Goal: Information Seeking & Learning: Learn about a topic

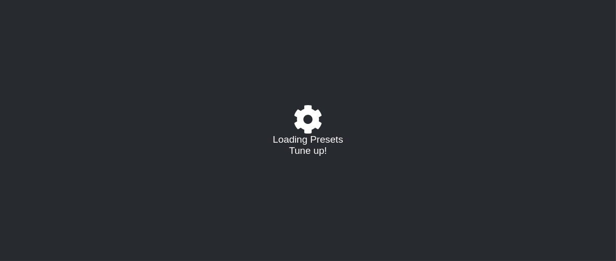
select select "/023177548424"
select select "A"
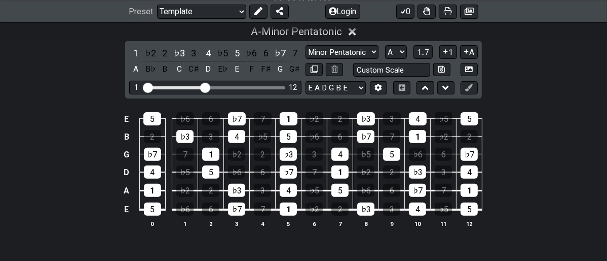
scroll to position [225, 0]
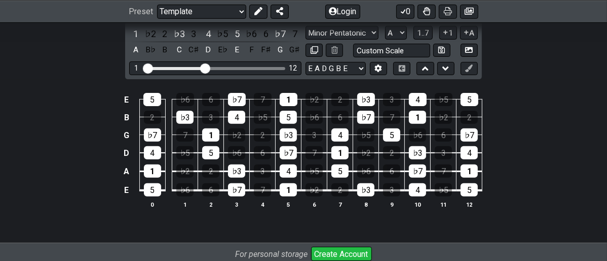
drag, startPoint x: 554, startPoint y: 104, endPoint x: 544, endPoint y: 89, distance: 18.0
click at [553, 104] on div "E 5 ♭6 6 ♭7 7 1 ♭2 2 ♭3 3 4 ♭5 5 B 2 ♭3 3 4 ♭5 5 ♭6 6 ♭7 7 1 ♭2 2 G ♭7 7 1 ♭2 2…" at bounding box center [303, 151] width 607 height 142
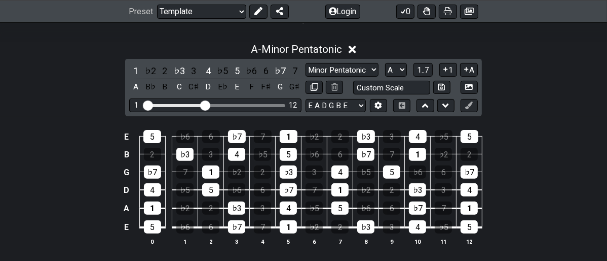
scroll to position [169, 0]
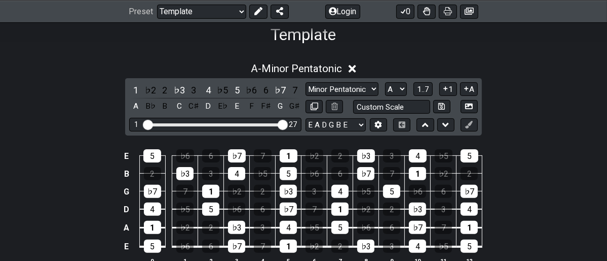
drag, startPoint x: 207, startPoint y: 126, endPoint x: 290, endPoint y: 129, distance: 83.2
click at [287, 124] on input "Visible fret range" at bounding box center [215, 124] width 144 height 0
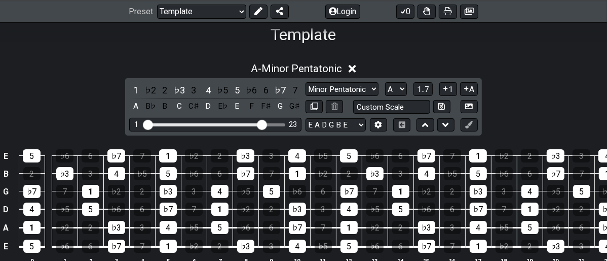
drag, startPoint x: 283, startPoint y: 125, endPoint x: 263, endPoint y: 126, distance: 20.3
click at [263, 124] on input "Visible fret range" at bounding box center [215, 124] width 144 height 0
click at [258, 124] on input "Visible fret range" at bounding box center [215, 124] width 144 height 0
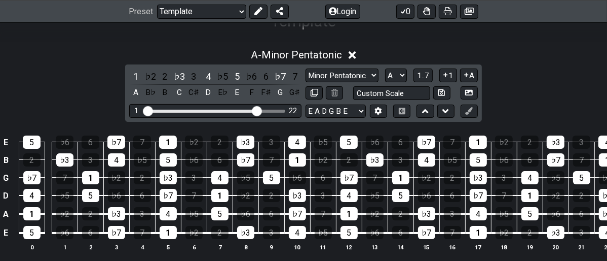
scroll to position [225, 0]
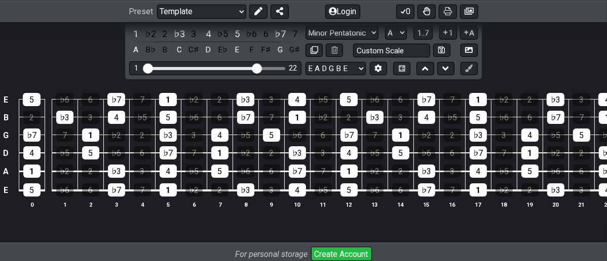
click at [251, 68] on div "Visible fret range" at bounding box center [203, 68] width 114 height 3
click at [247, 68] on div "Visible fret range" at bounding box center [203, 68] width 114 height 3
click at [248, 64] on div "1 22" at bounding box center [215, 68] width 172 height 14
click at [248, 68] on div "Visible fret range" at bounding box center [203, 68] width 114 height 3
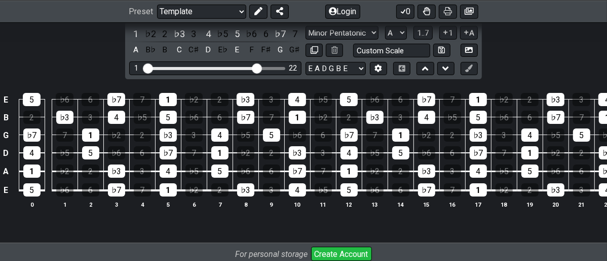
click at [247, 69] on div "Visible fret range" at bounding box center [203, 68] width 114 height 3
click at [251, 67] on input "Visible fret range" at bounding box center [215, 67] width 144 height 0
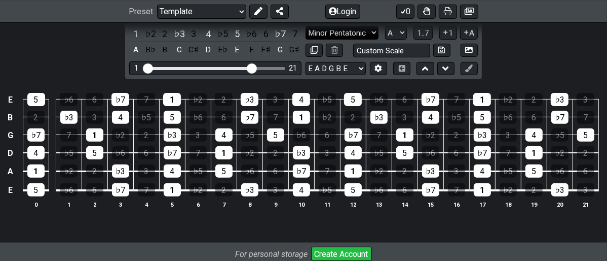
click at [373, 30] on select "Minor Pentatonic Major 3rds Minor Pentatonic Major Pentatonic Minor Blues Major…" at bounding box center [342, 33] width 73 height 14
click at [306, 26] on select "Minor Pentatonic Major 3rds Minor Pentatonic Major Pentatonic Minor Blues Major…" at bounding box center [342, 33] width 73 height 14
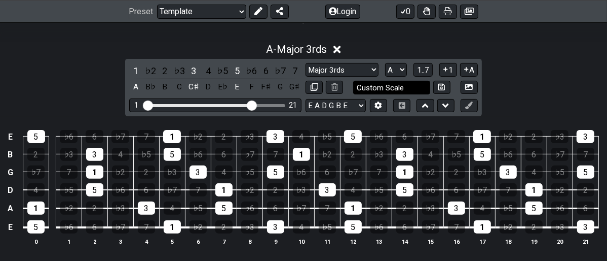
scroll to position [169, 0]
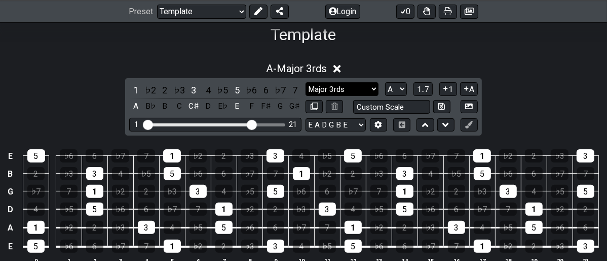
click at [370, 88] on select "Minor Pentatonic Major 3rds Minor Pentatonic Major Pentatonic Minor Blues Major…" at bounding box center [342, 89] width 73 height 14
click at [306, 82] on select "Minor Pentatonic Major 3rds Minor Pentatonic Major Pentatonic Minor Blues Major…" at bounding box center [342, 89] width 73 height 14
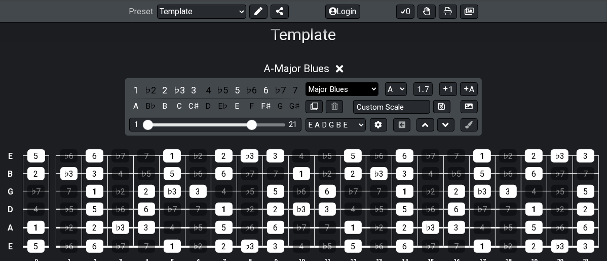
click at [373, 88] on select "Minor Pentatonic Major 3rds Minor Pentatonic Major Pentatonic Minor Blues Major…" at bounding box center [342, 89] width 73 height 14
click at [306, 82] on select "Minor Pentatonic Major 3rds Minor Pentatonic Major Pentatonic Minor Blues Major…" at bounding box center [342, 89] width 73 height 14
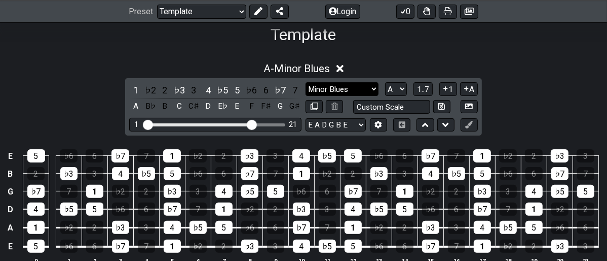
click at [374, 90] on select "Minor Pentatonic Major 3rds Minor Pentatonic Major Pentatonic Minor Blues Major…" at bounding box center [342, 89] width 73 height 14
click at [306, 82] on select "Minor Pentatonic Major 3rds Minor Pentatonic Major Pentatonic Minor Blues Major…" at bounding box center [342, 89] width 73 height 14
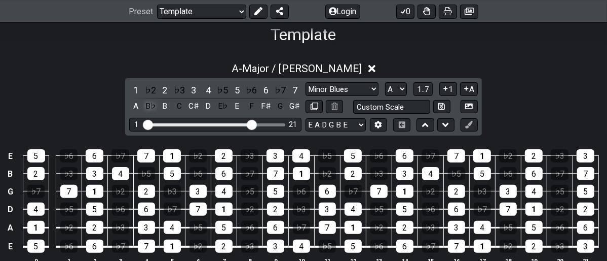
click at [146, 106] on div "B♭" at bounding box center [150, 106] width 13 height 14
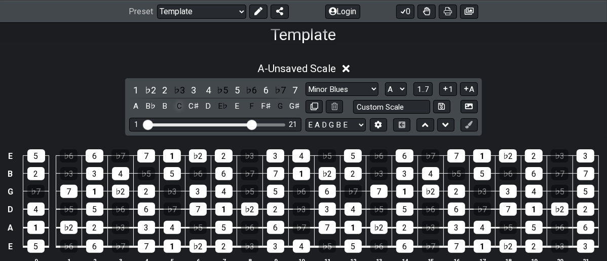
click at [178, 106] on div "C" at bounding box center [179, 106] width 13 height 14
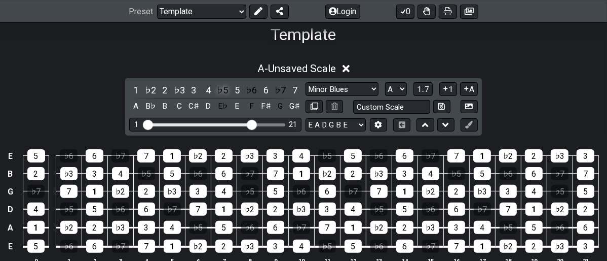
click at [221, 92] on div "♭5" at bounding box center [222, 90] width 13 height 14
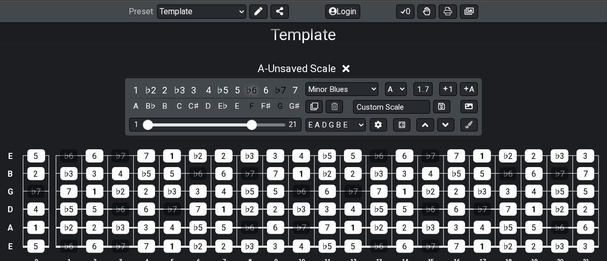
click at [250, 91] on div "♭6" at bounding box center [251, 90] width 13 height 14
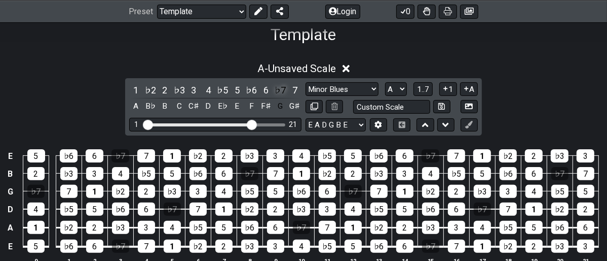
click at [282, 87] on div "♭7" at bounding box center [280, 90] width 13 height 14
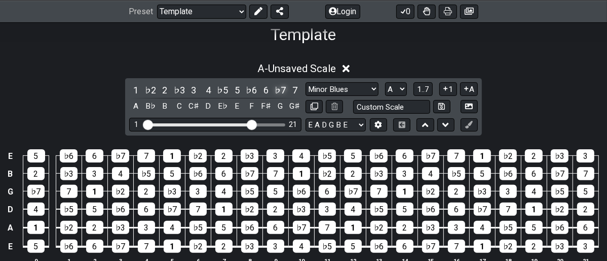
click at [280, 88] on div "♭7" at bounding box center [280, 90] width 13 height 14
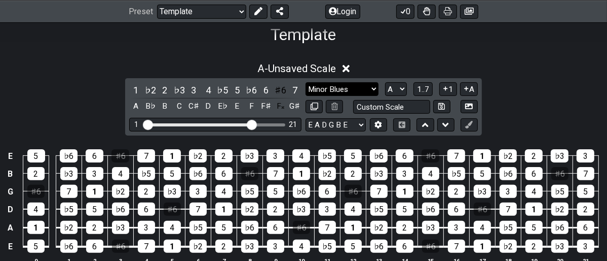
click at [370, 88] on select "Minor Pentatonic Major 3rds Minor Pentatonic Major Pentatonic Minor Blues Major…" at bounding box center [342, 89] width 73 height 14
select select "Minor Pentatonic"
click at [306, 82] on select "Minor Pentatonic Major 3rds Minor Pentatonic Major Pentatonic Minor Blues Major…" at bounding box center [342, 89] width 73 height 14
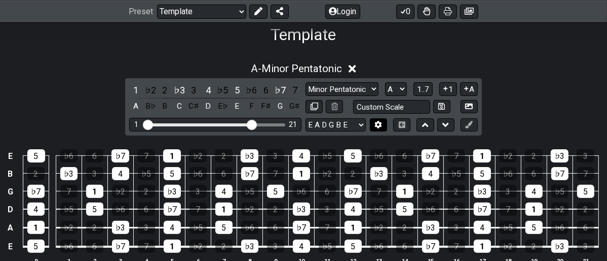
click at [381, 124] on icon at bounding box center [378, 125] width 7 height 8
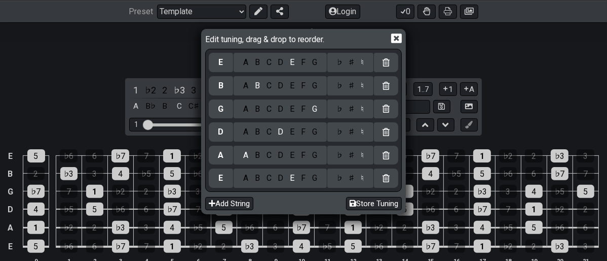
click at [379, 123] on div at bounding box center [386, 131] width 24 height 19
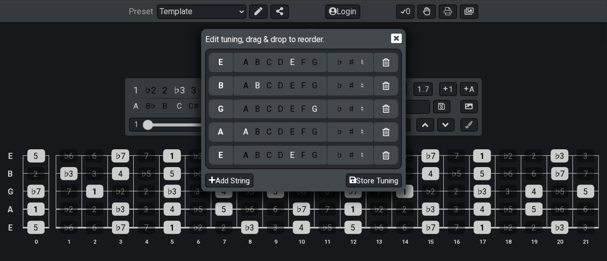
click at [396, 42] on icon at bounding box center [396, 38] width 11 height 10
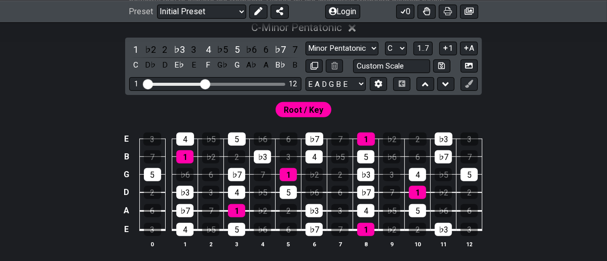
scroll to position [225, 0]
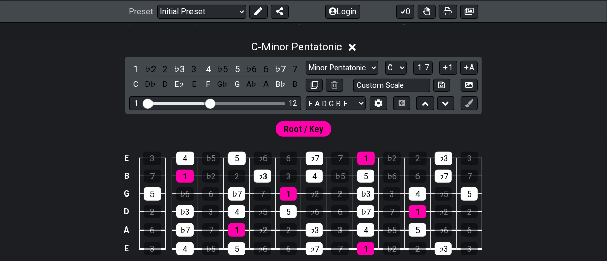
drag, startPoint x: 207, startPoint y: 99, endPoint x: 214, endPoint y: 102, distance: 7.5
click at [211, 102] on input "Visible fret range" at bounding box center [215, 102] width 144 height 0
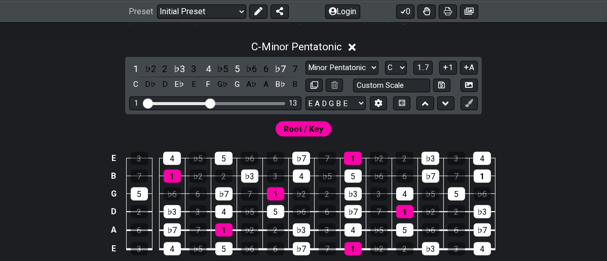
click at [240, 102] on div "Visible fret range" at bounding box center [216, 103] width 140 height 3
click at [251, 100] on div "1 13" at bounding box center [215, 103] width 172 height 14
click at [258, 106] on div "1 13" at bounding box center [215, 103] width 172 height 14
click at [210, 100] on div "1 13" at bounding box center [215, 103] width 172 height 14
drag, startPoint x: 211, startPoint y: 101, endPoint x: 250, endPoint y: 104, distance: 39.1
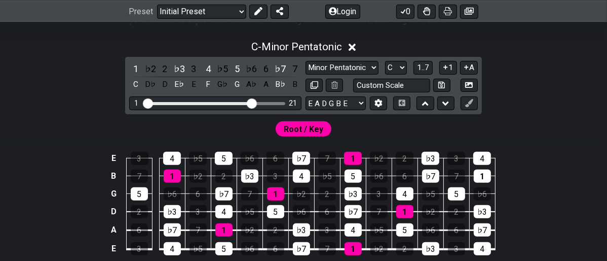
click at [250, 102] on input "Visible fret range" at bounding box center [215, 102] width 144 height 0
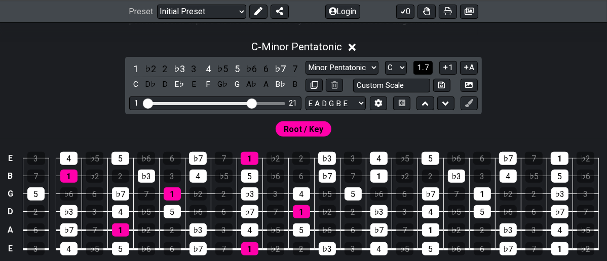
click at [421, 68] on span "1..7" at bounding box center [423, 67] width 12 height 9
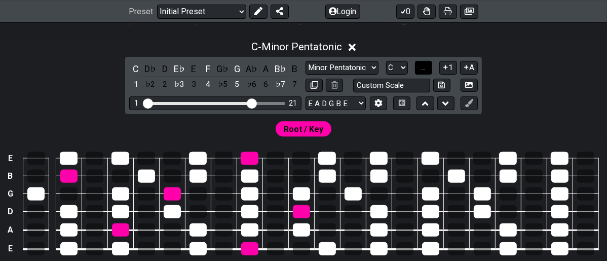
click at [421, 68] on span "..." at bounding box center [423, 67] width 5 height 9
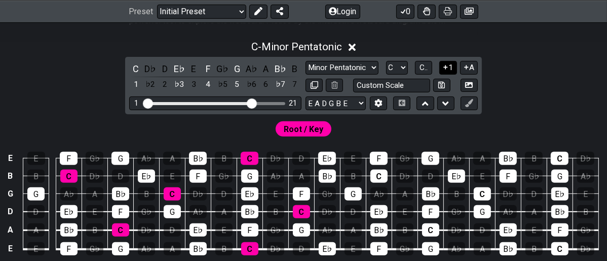
click at [446, 66] on icon at bounding box center [446, 67] width 4 height 4
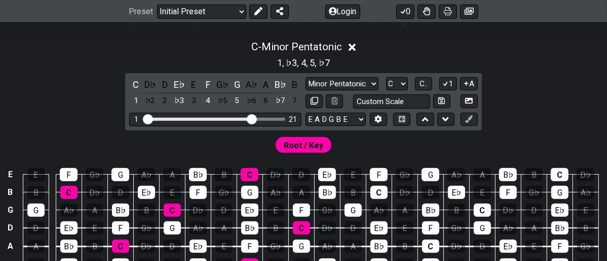
scroll to position [281, 0]
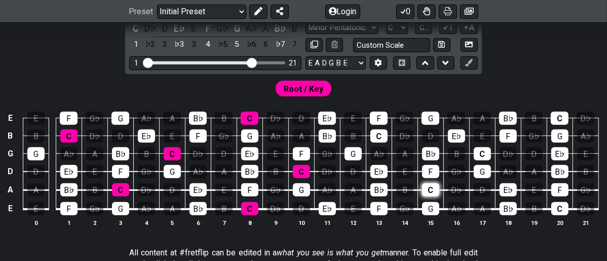
click at [430, 187] on div "C" at bounding box center [430, 189] width 17 height 13
click at [433, 189] on div "C" at bounding box center [430, 189] width 17 height 13
click at [464, 64] on button at bounding box center [469, 63] width 17 height 14
click at [470, 62] on icon at bounding box center [469, 63] width 8 height 8
click at [467, 60] on icon at bounding box center [469, 63] width 8 height 8
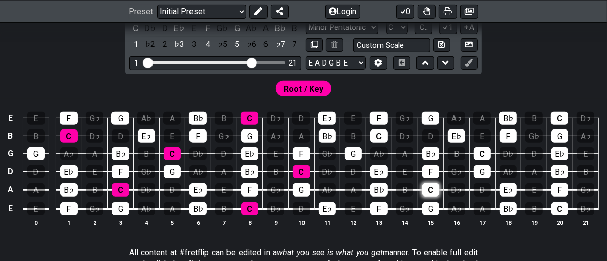
click at [432, 187] on div "C" at bounding box center [430, 189] width 17 height 13
click at [433, 190] on div "C" at bounding box center [430, 189] width 17 height 13
click at [470, 64] on icon at bounding box center [469, 63] width 8 height 8
click at [469, 63] on icon at bounding box center [469, 63] width 8 height 8
click at [447, 63] on icon at bounding box center [446, 63] width 7 height 4
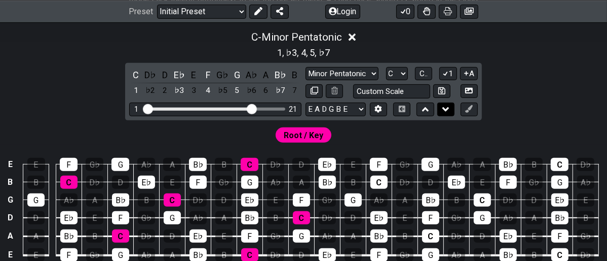
scroll to position [328, 0]
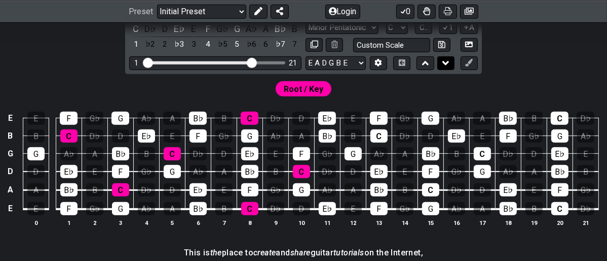
click at [446, 63] on icon at bounding box center [446, 63] width 7 height 4
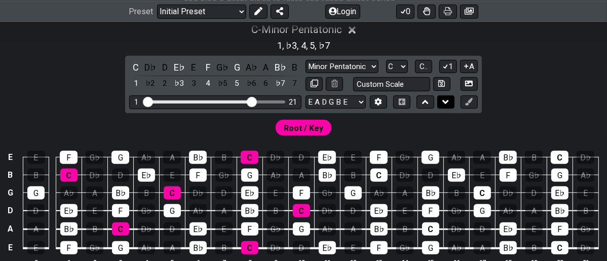
scroll to position [367, 0]
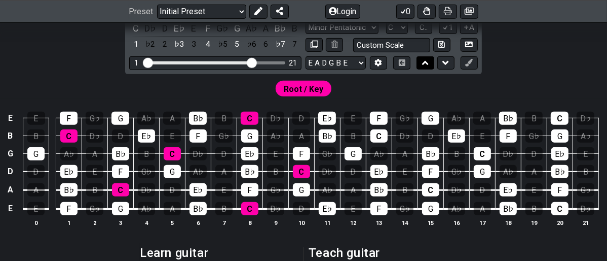
click at [420, 63] on button at bounding box center [425, 63] width 17 height 14
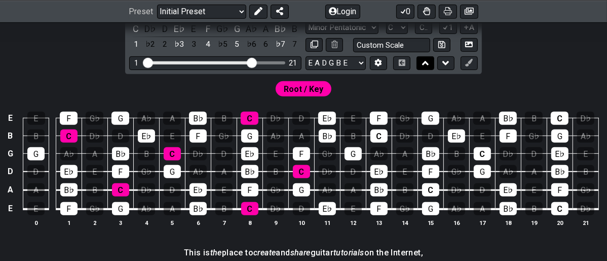
click at [424, 61] on icon at bounding box center [425, 63] width 7 height 10
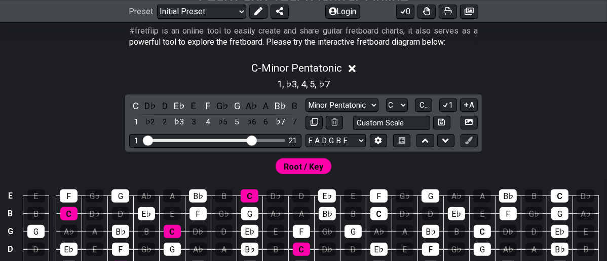
scroll to position [223, 0]
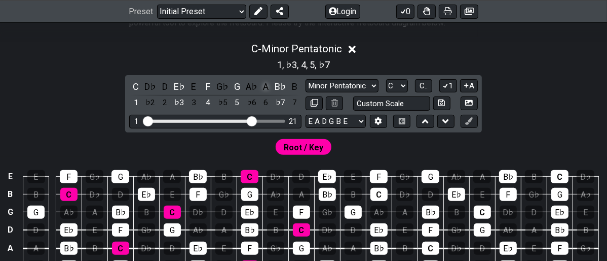
click at [265, 87] on div "A" at bounding box center [266, 87] width 13 height 14
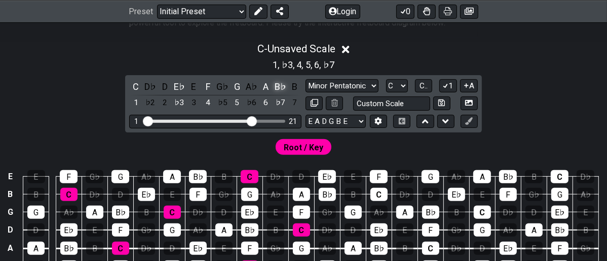
click at [276, 85] on div "B♭" at bounding box center [280, 87] width 13 height 14
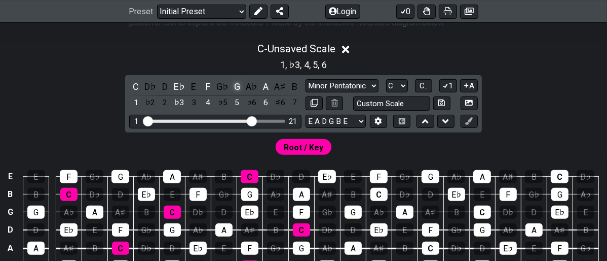
click at [237, 85] on div "G" at bounding box center [237, 87] width 13 height 14
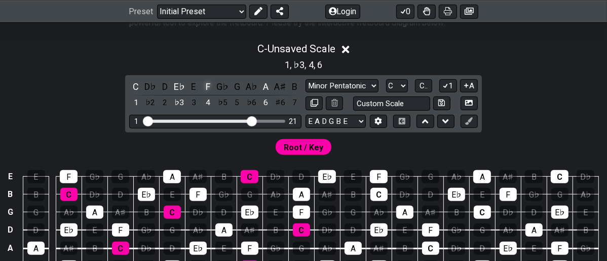
click at [204, 86] on div "F" at bounding box center [208, 87] width 13 height 14
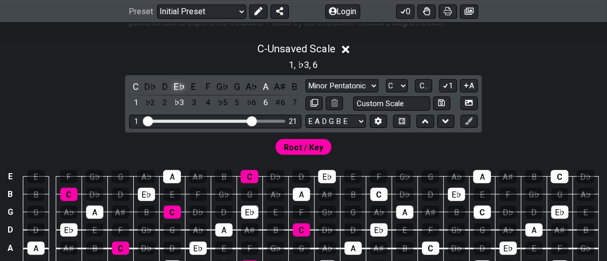
click at [174, 88] on div "E♭" at bounding box center [179, 87] width 13 height 14
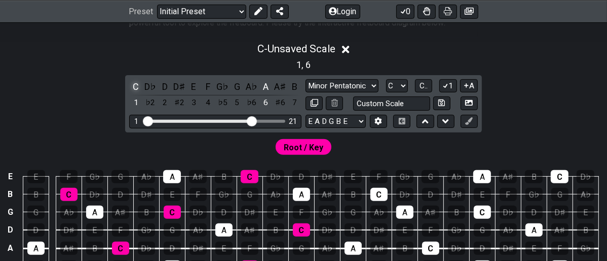
click at [132, 89] on div "C" at bounding box center [135, 87] width 13 height 14
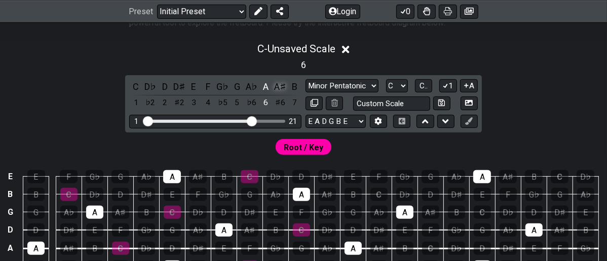
click at [276, 86] on div "A♯" at bounding box center [280, 87] width 13 height 14
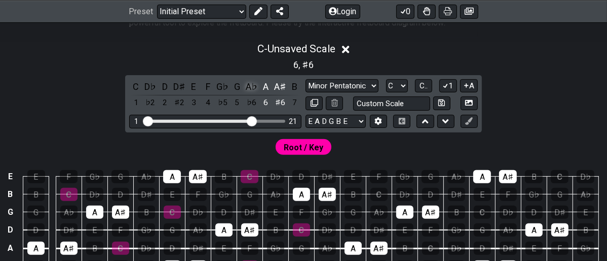
click at [249, 84] on div "A♭" at bounding box center [251, 87] width 13 height 14
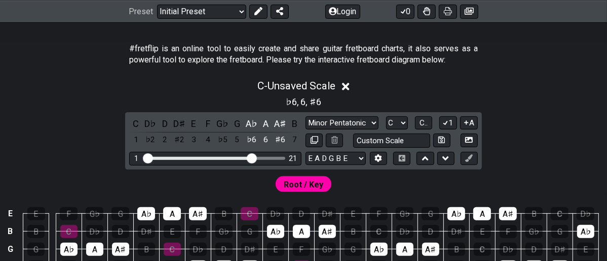
scroll to position [167, 0]
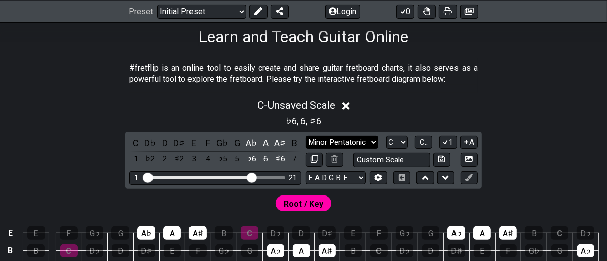
click at [372, 141] on select "Minor Pentatonic Click to edit Minor Pentatonic Major Pentatonic Minor Blues Ma…" at bounding box center [342, 142] width 73 height 14
click at [306, 135] on select "Minor Pentatonic Click to edit Minor Pentatonic Major Pentatonic Minor Blues Ma…" at bounding box center [342, 142] width 73 height 14
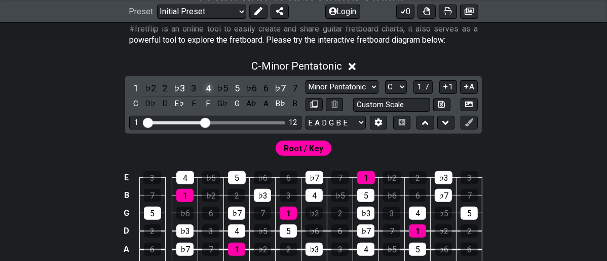
scroll to position [225, 0]
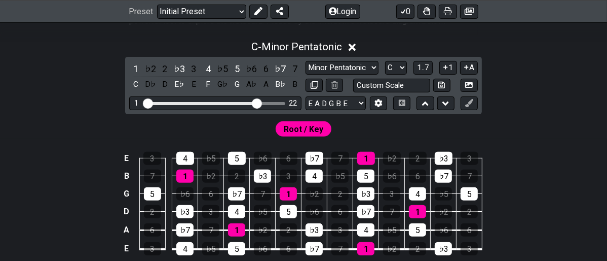
drag, startPoint x: 202, startPoint y: 101, endPoint x: 258, endPoint y: 109, distance: 55.8
click at [258, 102] on input "Visible fret range" at bounding box center [215, 102] width 144 height 0
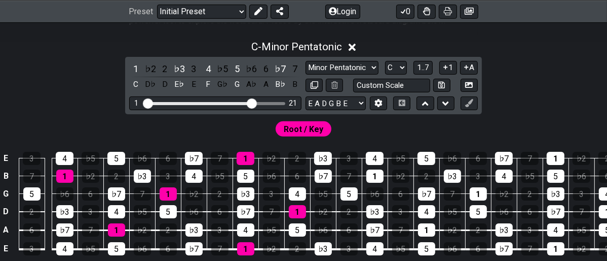
click at [251, 102] on input "Visible fret range" at bounding box center [215, 102] width 144 height 0
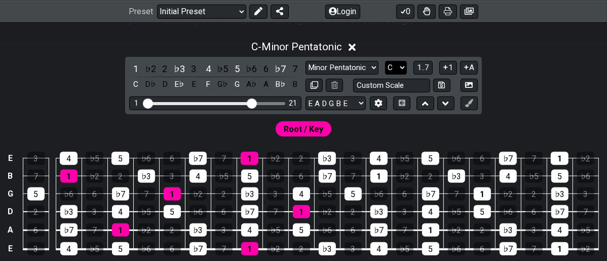
click at [401, 69] on select "A♭ A A♯ B♭ B C C♯ D♭ D D♯ E♭ E F F♯ G♭ G G♯" at bounding box center [396, 68] width 22 height 14
click at [385, 61] on select "A♭ A A♯ B♭ B C C♯ D♭ D D♯ E♭ E F F♯ G♭ G G♯" at bounding box center [396, 68] width 22 height 14
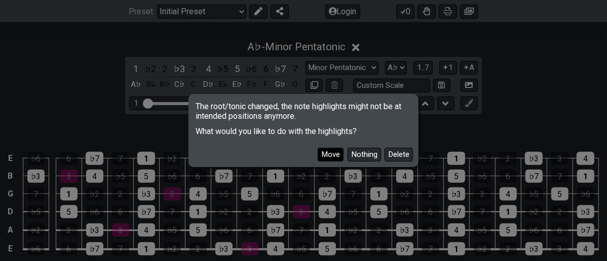
click at [332, 153] on button "Move" at bounding box center [331, 155] width 26 height 14
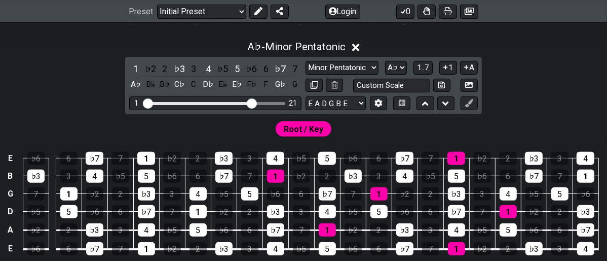
scroll to position [281, 0]
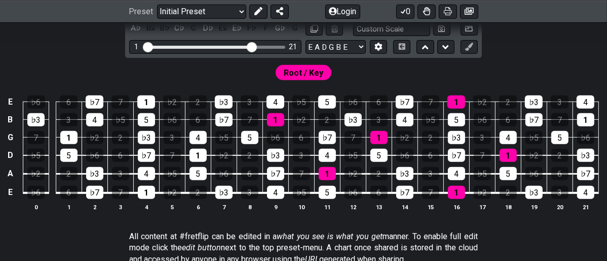
click at [320, 72] on span "Root / Key" at bounding box center [304, 72] width 40 height 15
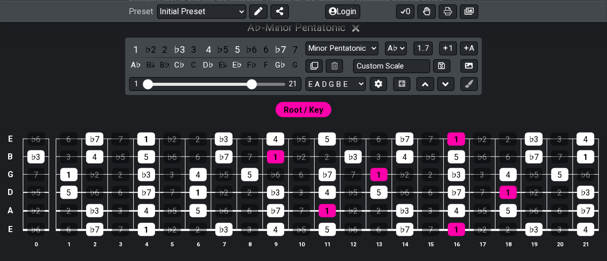
scroll to position [225, 0]
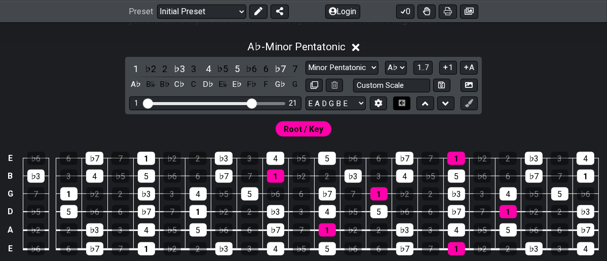
click at [405, 104] on icon at bounding box center [402, 102] width 7 height 7
click at [400, 103] on icon at bounding box center [402, 102] width 7 height 7
click at [402, 103] on icon at bounding box center [402, 102] width 8 height 7
click at [402, 104] on icon at bounding box center [402, 102] width 8 height 7
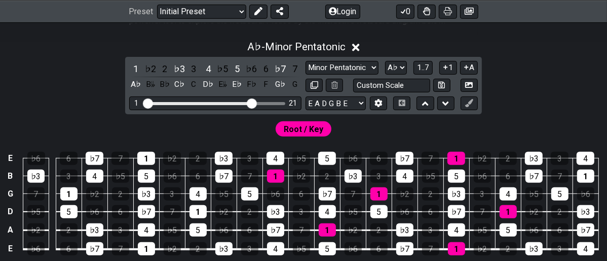
drag, startPoint x: 402, startPoint y: 104, endPoint x: 385, endPoint y: 115, distance: 19.4
click at [385, 115] on div "Root / Key" at bounding box center [303, 126] width 607 height 24
click at [464, 66] on icon at bounding box center [467, 67] width 10 height 8
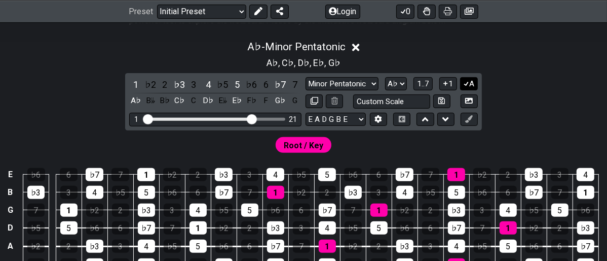
click at [469, 81] on icon at bounding box center [467, 84] width 10 height 8
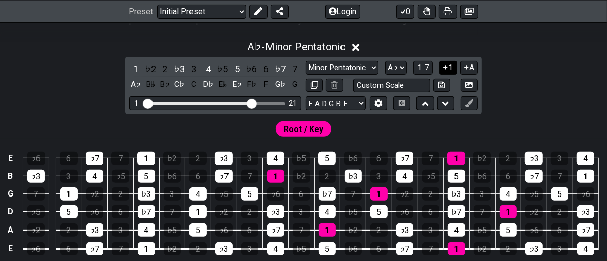
click at [449, 64] on button "1" at bounding box center [448, 68] width 17 height 14
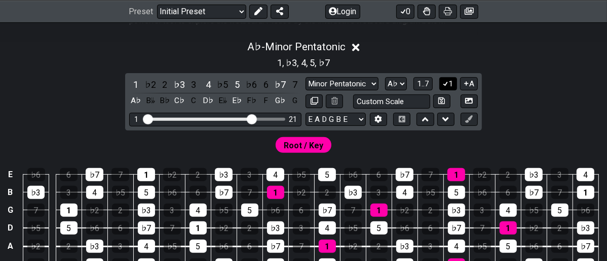
click at [446, 83] on icon at bounding box center [446, 84] width 10 height 8
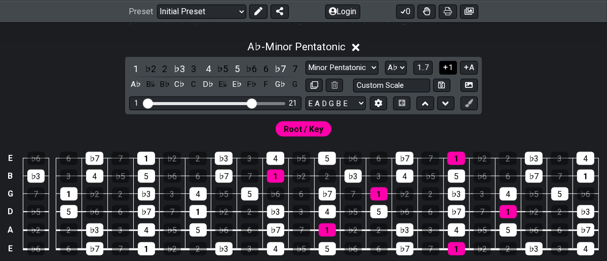
click at [446, 64] on icon at bounding box center [446, 67] width 10 height 8
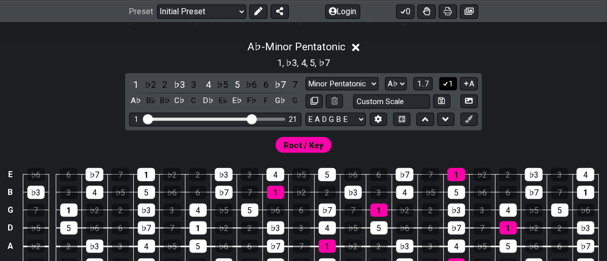
click at [448, 82] on icon at bounding box center [446, 84] width 6 height 5
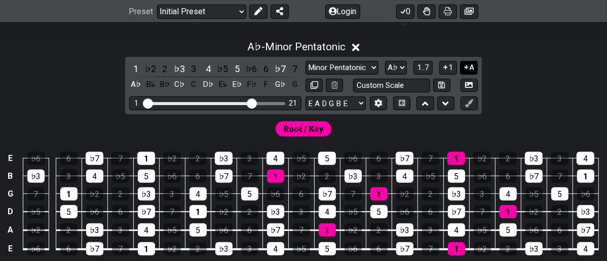
click at [465, 67] on icon at bounding box center [466, 67] width 4 height 4
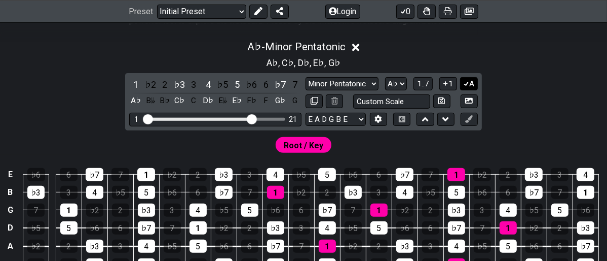
click at [466, 84] on icon at bounding box center [467, 84] width 10 height 8
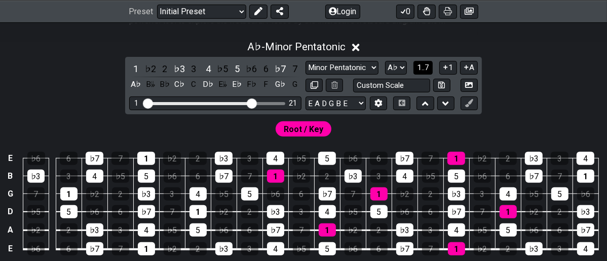
click at [425, 63] on span "1..7" at bounding box center [423, 67] width 12 height 9
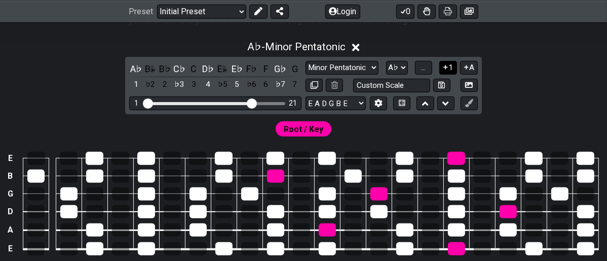
click at [448, 66] on icon at bounding box center [446, 67] width 10 height 8
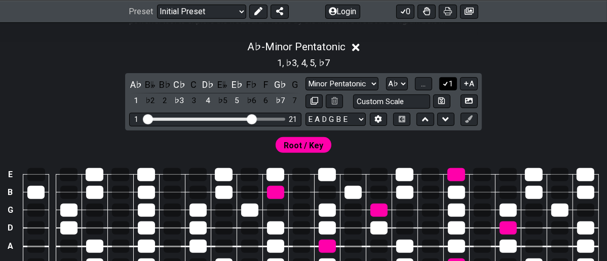
click at [446, 82] on icon at bounding box center [446, 84] width 10 height 8
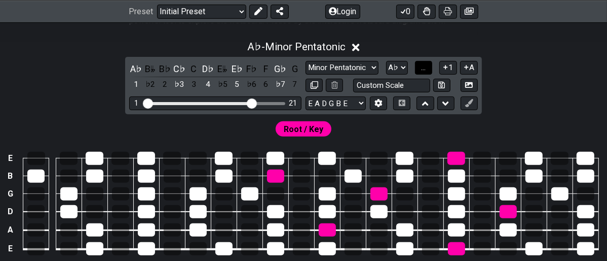
click at [428, 62] on button "..." at bounding box center [423, 68] width 17 height 14
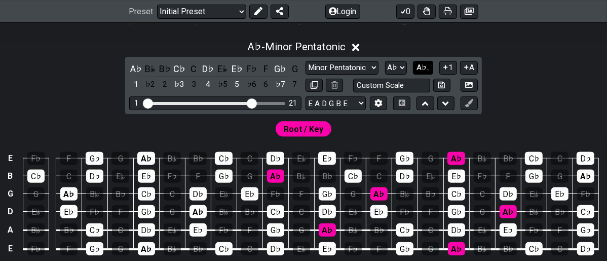
click at [422, 65] on span "A♭.." at bounding box center [423, 67] width 13 height 9
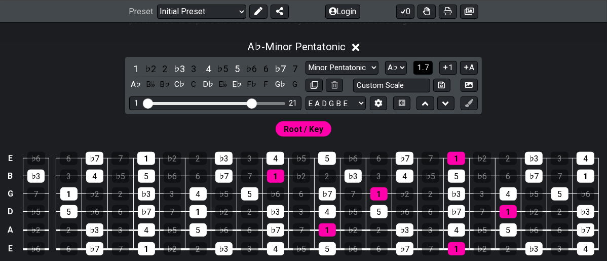
click at [424, 68] on span "1..7" at bounding box center [423, 67] width 12 height 9
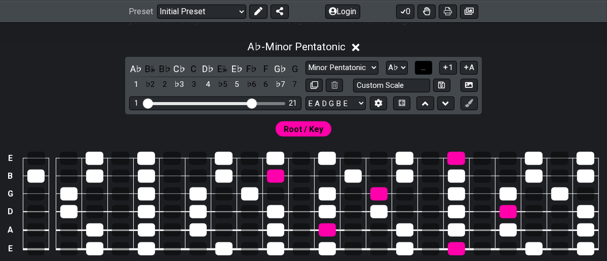
click at [423, 68] on span "..." at bounding box center [423, 67] width 5 height 9
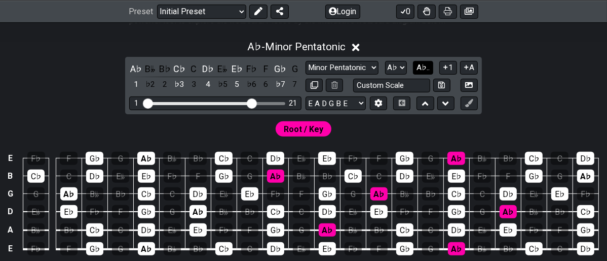
click at [423, 68] on span "A♭.." at bounding box center [423, 67] width 13 height 9
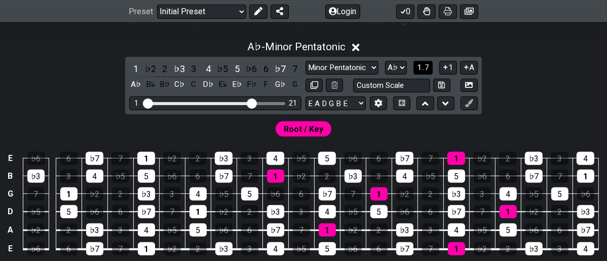
click at [424, 67] on span "1..7" at bounding box center [423, 67] width 12 height 9
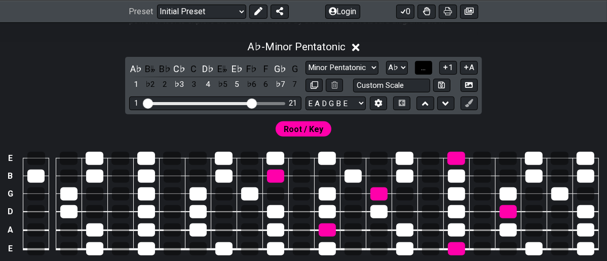
click at [424, 67] on span "..." at bounding box center [423, 67] width 5 height 9
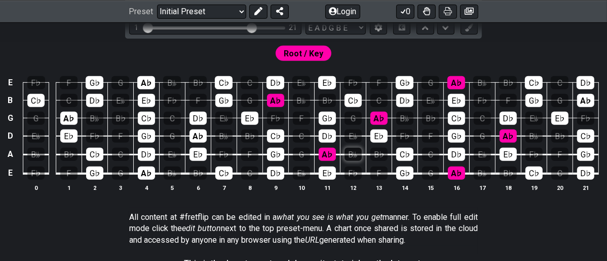
scroll to position [281, 0]
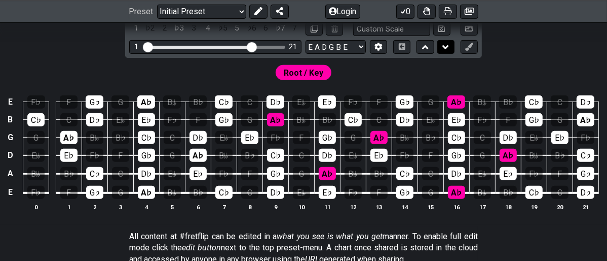
click at [443, 49] on icon at bounding box center [446, 47] width 7 height 10
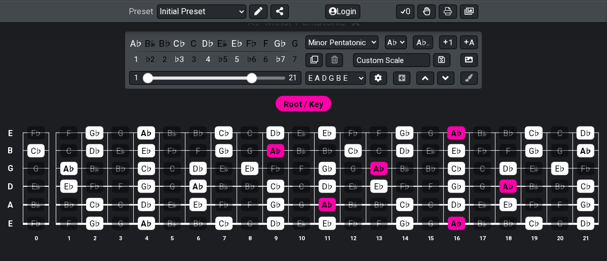
scroll to position [271, 0]
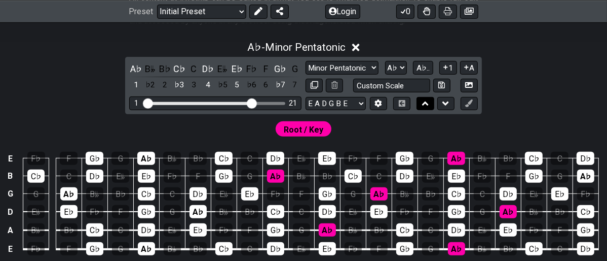
click at [425, 101] on icon at bounding box center [425, 103] width 7 height 4
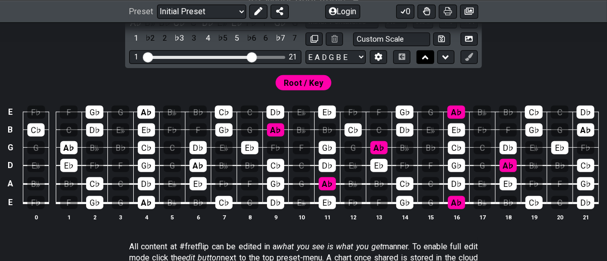
scroll to position [225, 0]
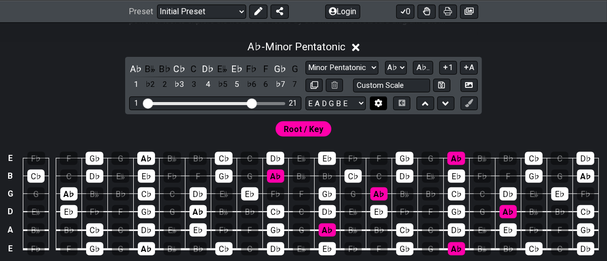
click at [381, 104] on icon at bounding box center [378, 103] width 7 height 8
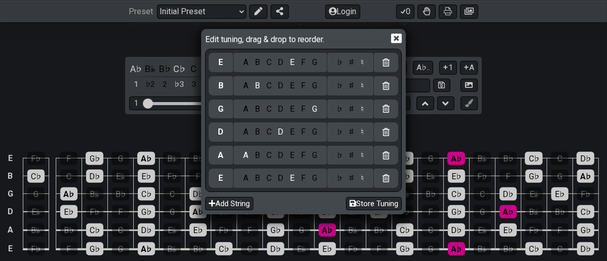
click at [395, 38] on icon at bounding box center [396, 38] width 11 height 11
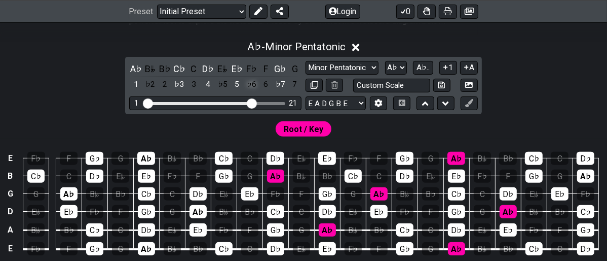
click at [251, 85] on div "♭6" at bounding box center [251, 85] width 13 height 14
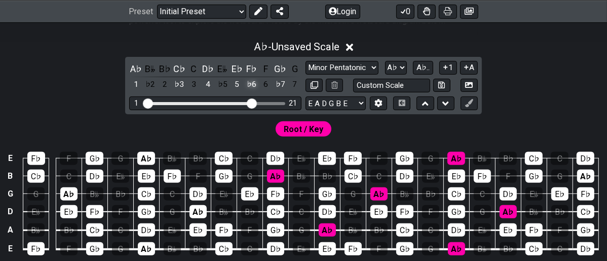
click at [251, 85] on div "♭6" at bounding box center [251, 85] width 13 height 14
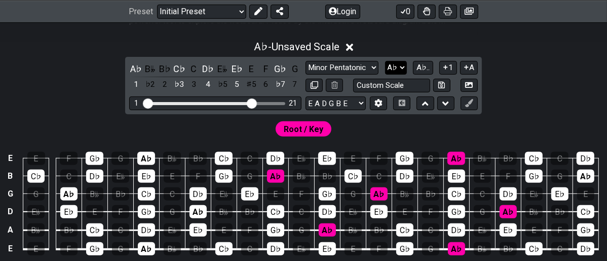
click at [400, 64] on select "A♭ A A♯ B♭ B C C♯ D♭ D D♯ E♭ E F F♯ G♭ G G♯" at bounding box center [396, 68] width 22 height 14
click at [401, 64] on select "A♭ A A♯ B♭ B C C♯ D♭ D D♯ E♭ E F F♯ G♭ G G♯" at bounding box center [396, 68] width 22 height 14
select select "A"
click at [386, 61] on select "A♭ A A♯ B♭ B C C♯ D♭ D D♯ E♭ E F F♯ G♭ G G♯" at bounding box center [396, 68] width 22 height 14
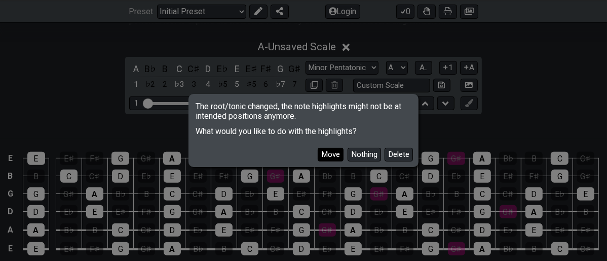
click at [334, 157] on button "Move" at bounding box center [331, 155] width 26 height 14
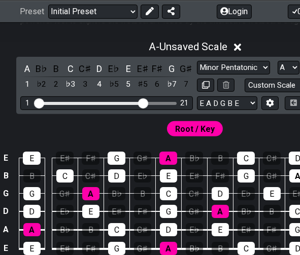
scroll to position [225, 6]
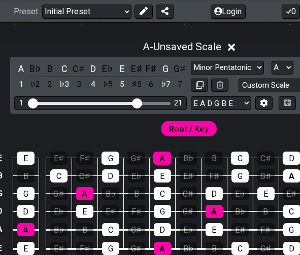
drag, startPoint x: 41, startPoint y: 248, endPoint x: 19, endPoint y: 265, distance: 27.8
click at [19, 260] on html "Latest Charts Chart Gallery The Internet Guitar fretboard tool - view and edit …" at bounding box center [144, 234] width 300 height 919
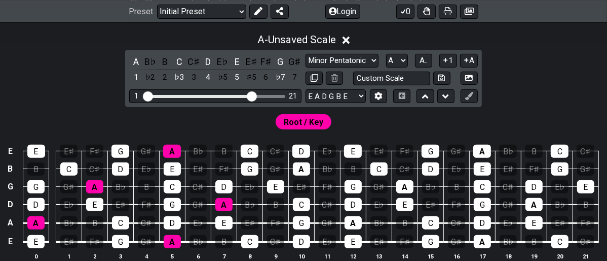
scroll to position [246, 0]
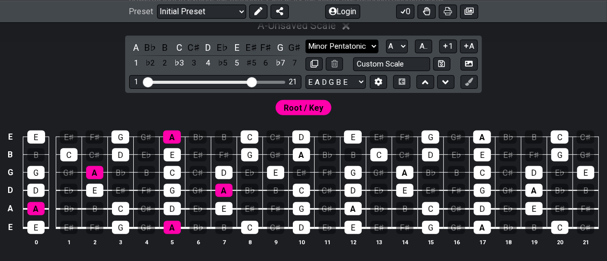
click at [374, 47] on select "Minor Pentatonic Click to edit Minor Pentatonic Major Pentatonic Minor Blues Ma…" at bounding box center [342, 47] width 73 height 14
click at [306, 40] on select "Minor Pentatonic Click to edit Minor Pentatonic Major Pentatonic Minor Blues Ma…" at bounding box center [342, 47] width 73 height 14
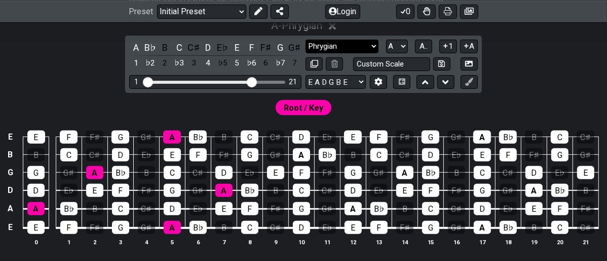
click at [370, 46] on select "Minor Pentatonic Click to edit Minor Pentatonic Major Pentatonic Minor Blues Ma…" at bounding box center [342, 47] width 73 height 14
click at [571, 76] on div "A - Phrygian A B♭ B C C♯ D E♭ E F F♯ G G♯ 1 ♭2 2 ♭3 3 4 ♭5 5 ♭6 6 ♭7 7 Minor Pe…" at bounding box center [303, 136] width 607 height 246
click at [376, 46] on select "Minor Pentatonic Click to edit Minor Pentatonic Major Pentatonic Minor Blues Ma…" at bounding box center [342, 47] width 73 height 14
click at [306, 40] on select "Minor Pentatonic Click to edit Minor Pentatonic Major Pentatonic Minor Blues Ma…" at bounding box center [342, 47] width 73 height 14
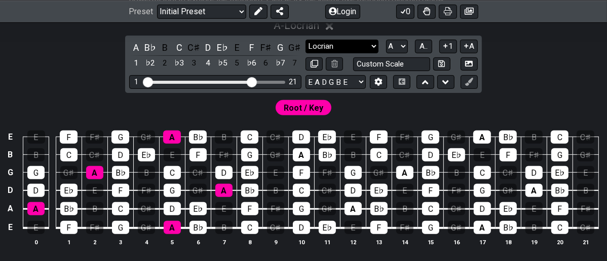
click at [369, 47] on select "Minor Pentatonic Click to edit Minor Pentatonic Major Pentatonic Minor Blues Ma…" at bounding box center [342, 47] width 73 height 14
click at [306, 40] on select "Minor Pentatonic Click to edit Minor Pentatonic Major Pentatonic Minor Blues Ma…" at bounding box center [342, 47] width 73 height 14
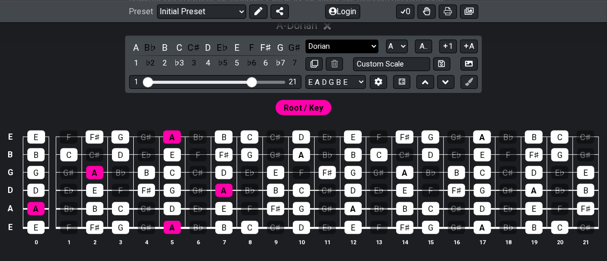
click at [373, 50] on select "Minor Pentatonic Click to edit Minor Pentatonic Major Pentatonic Minor Blues Ma…" at bounding box center [342, 47] width 73 height 14
click at [306, 40] on select "Minor Pentatonic Click to edit Minor Pentatonic Major Pentatonic Minor Blues Ma…" at bounding box center [342, 47] width 73 height 14
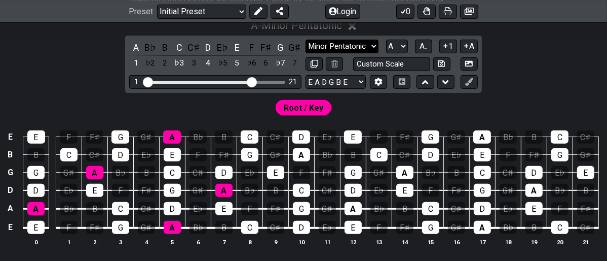
click at [371, 46] on select "Minor Pentatonic Click to edit Minor Pentatonic Major Pentatonic Minor Blues Ma…" at bounding box center [342, 47] width 73 height 14
click at [306, 40] on select "Minor Pentatonic Click to edit Minor Pentatonic Major Pentatonic Minor Blues Ma…" at bounding box center [342, 47] width 73 height 14
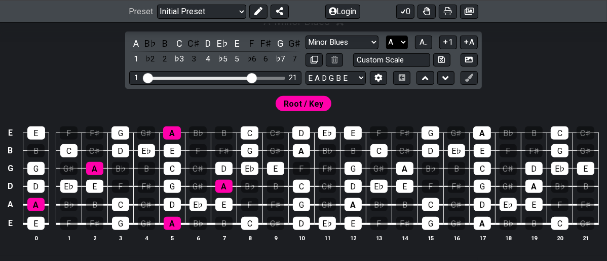
scroll to position [190, 0]
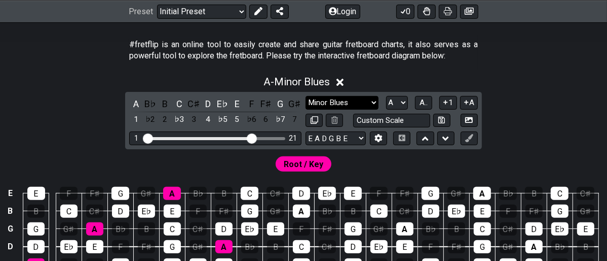
click at [375, 100] on select "Minor Pentatonic Click to edit Minor Pentatonic Major Pentatonic Minor Blues Ma…" at bounding box center [342, 103] width 73 height 14
click at [500, 64] on section "#fretflip is an online tool to easily create and share guitar fretboard charts,…" at bounding box center [303, 52] width 607 height 35
click at [400, 101] on select "A♭ A A♯ B♭ B C C♯ D♭ D D♯ E♭ E F F♯ G♭ G G♯" at bounding box center [397, 103] width 22 height 14
click at [399, 101] on select "A♭ A A♯ B♭ B C C♯ D♭ D D♯ E♭ E F F♯ G♭ G G♯" at bounding box center [397, 103] width 22 height 14
click at [424, 102] on span "A.." at bounding box center [424, 102] width 8 height 9
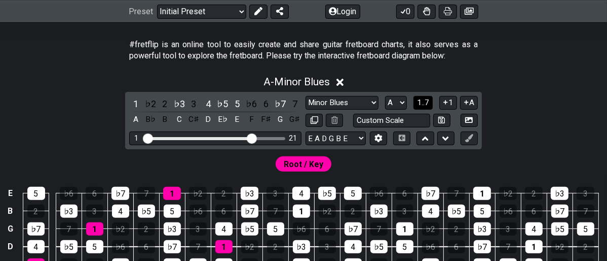
click at [422, 102] on span "1..7" at bounding box center [423, 102] width 12 height 9
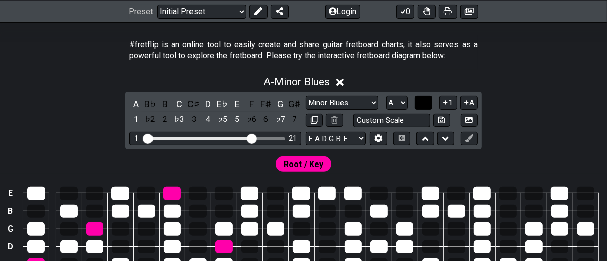
click at [422, 102] on span "..." at bounding box center [423, 102] width 5 height 9
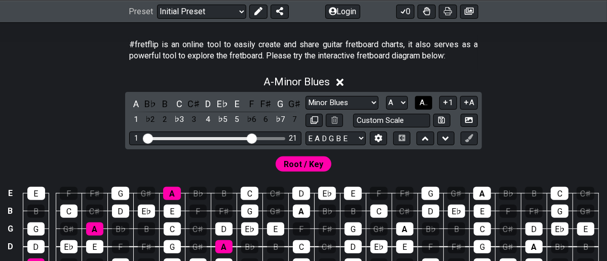
click at [422, 102] on span "A.." at bounding box center [424, 102] width 8 height 9
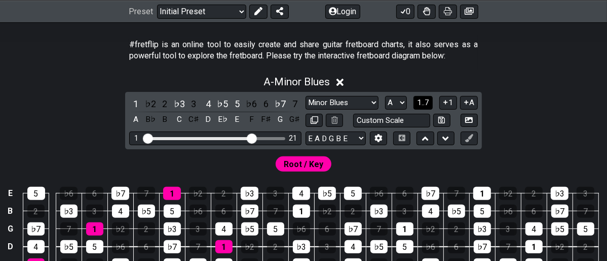
click at [422, 102] on span "1..7" at bounding box center [423, 102] width 12 height 9
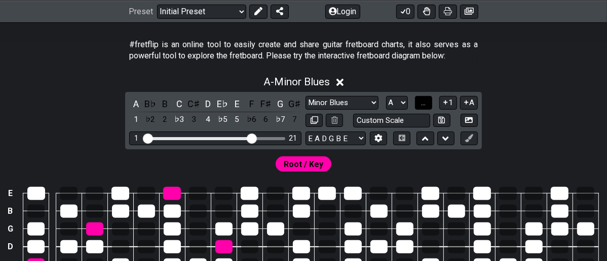
click at [422, 102] on span "..." at bounding box center [423, 102] width 5 height 9
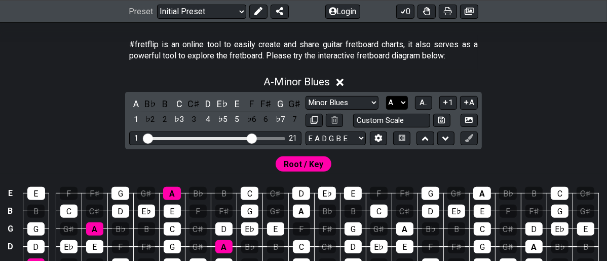
click at [401, 104] on select "A♭ A A♯ B♭ B C C♯ D♭ D D♯ E♭ E F F♯ G♭ G G♯" at bounding box center [397, 103] width 22 height 14
click at [401, 103] on select "A♭ A A♯ B♭ B C C♯ D♭ D D♯ E♭ E F F♯ G♭ G G♯" at bounding box center [397, 103] width 22 height 14
click at [373, 99] on select "Minor Pentatonic Click to edit Minor Pentatonic Major Pentatonic Minor Blues Ma…" at bounding box center [342, 103] width 73 height 14
click at [306, 96] on select "Minor Pentatonic Click to edit Minor Pentatonic Major Pentatonic Minor Blues Ma…" at bounding box center [342, 103] width 73 height 14
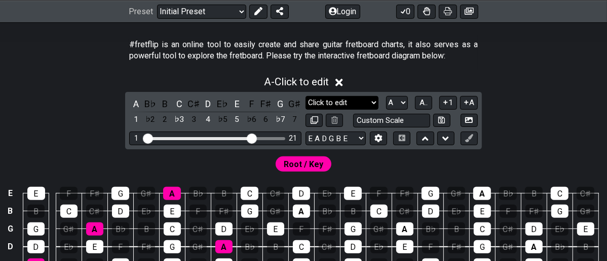
click at [370, 102] on select "Minor Pentatonic Click to edit Minor Pentatonic Major Pentatonic Minor Blues Ma…" at bounding box center [342, 103] width 73 height 14
click at [306, 96] on select "Minor Pentatonic Click to edit Minor Pentatonic Major Pentatonic Minor Blues Ma…" at bounding box center [342, 103] width 73 height 14
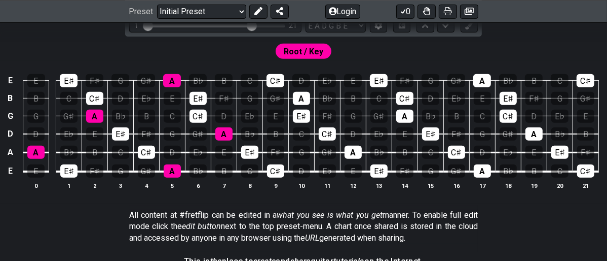
scroll to position [246, 0]
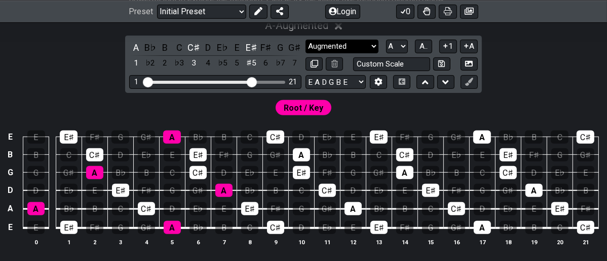
click at [376, 41] on select "Minor Pentatonic Click to edit Minor Pentatonic Major Pentatonic Minor Blues Ma…" at bounding box center [342, 47] width 73 height 14
click at [306, 40] on select "Minor Pentatonic Click to edit Minor Pentatonic Major Pentatonic Minor Blues Ma…" at bounding box center [342, 47] width 73 height 14
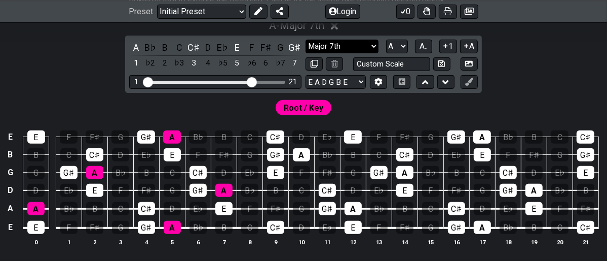
click at [374, 44] on select "Minor Pentatonic Click to edit Minor Pentatonic Major Pentatonic Minor Blues Ma…" at bounding box center [342, 47] width 73 height 14
click at [306, 40] on select "Minor Pentatonic Click to edit Minor Pentatonic Major Pentatonic Minor Blues Ma…" at bounding box center [342, 47] width 73 height 14
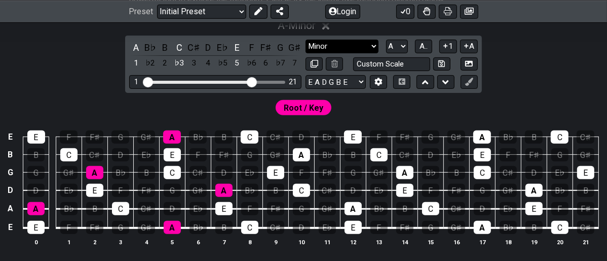
click at [369, 45] on select "Minor Pentatonic Click to edit Minor Pentatonic Major Pentatonic Minor Blues Ma…" at bounding box center [342, 47] width 73 height 14
click at [306, 40] on select "Minor Pentatonic Click to edit Minor Pentatonic Major Pentatonic Minor Blues Ma…" at bounding box center [342, 47] width 73 height 14
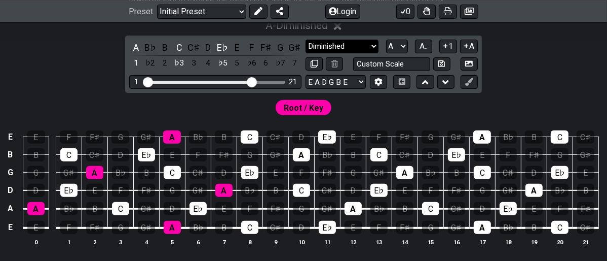
click at [373, 46] on select "Minor Pentatonic Click to edit Minor Pentatonic Major Pentatonic Minor Blues Ma…" at bounding box center [342, 47] width 73 height 14
select select "Minor"
click at [306, 40] on select "Minor Pentatonic Click to edit Minor Pentatonic Major Pentatonic Minor Blues Ma…" at bounding box center [342, 47] width 73 height 14
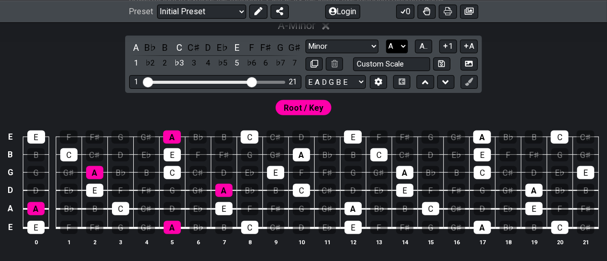
click at [402, 42] on select "A♭ A A♯ B♭ B C C♯ D♭ D D♯ E♭ E F F♯ G♭ G G♯" at bounding box center [397, 47] width 22 height 14
select select "C"
click at [386, 40] on select "A♭ A A♯ B♭ B C C♯ D♭ D D♯ E♭ E F F♯ G♭ G G♯" at bounding box center [397, 47] width 22 height 14
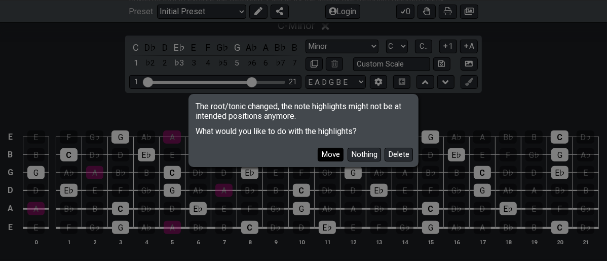
click at [326, 153] on button "Move" at bounding box center [331, 155] width 26 height 14
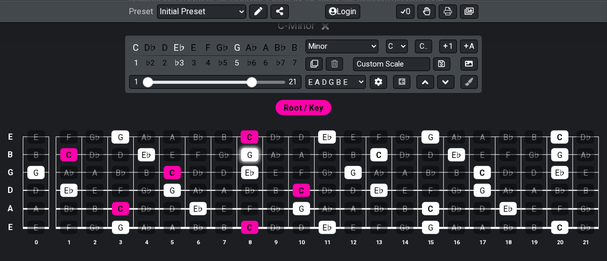
click at [253, 157] on div "G" at bounding box center [249, 154] width 17 height 13
drag, startPoint x: 253, startPoint y: 155, endPoint x: 235, endPoint y: 120, distance: 39.7
click at [234, 108] on div "Root / Key" at bounding box center [303, 105] width 607 height 24
click at [249, 155] on div "G" at bounding box center [249, 154] width 17 height 13
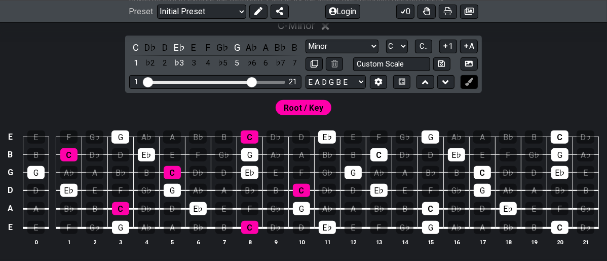
click at [468, 83] on icon at bounding box center [469, 82] width 8 height 8
click at [467, 83] on icon at bounding box center [469, 82] width 8 height 8
click at [256, 153] on div "G" at bounding box center [249, 154] width 17 height 13
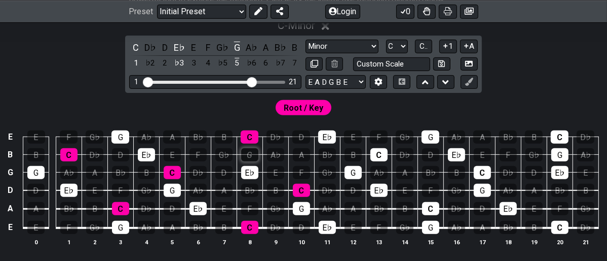
click at [256, 153] on div "G" at bounding box center [249, 154] width 17 height 13
click at [252, 154] on div "G" at bounding box center [249, 154] width 17 height 13
click at [372, 47] on select "Minor Pentatonic Click to edit Minor Pentatonic Major Pentatonic Minor Blues Ma…" at bounding box center [342, 47] width 73 height 14
click at [456, 117] on div "E E F G♭ G A♭ A B♭ B C D♭ D E♭ E F G♭ G A♭ A B♭ B C D♭ B B C D♭ D E♭ E F G♭ G A…" at bounding box center [303, 188] width 607 height 142
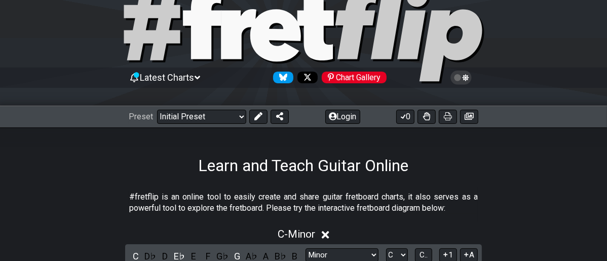
scroll to position [21, 0]
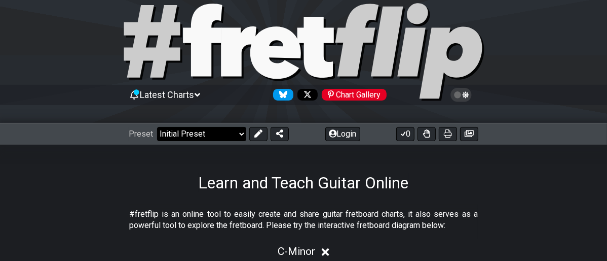
click at [239, 132] on select "Welcome to #fretflip! Initial Preset Custom Preset Minor Pentatonic Major Penta…" at bounding box center [201, 134] width 89 height 14
click at [157, 127] on select "Welcome to #fretflip! Initial Preset Custom Preset Minor Pentatonic Major Penta…" at bounding box center [201, 134] width 89 height 14
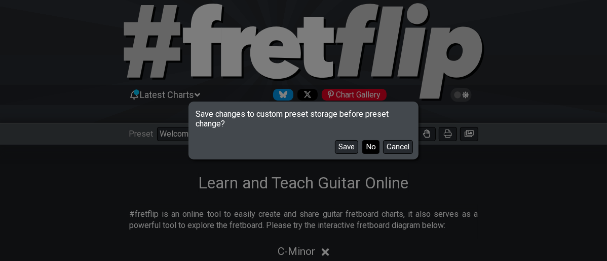
click at [367, 149] on button "No" at bounding box center [370, 147] width 17 height 14
select select "/how-to-solo"
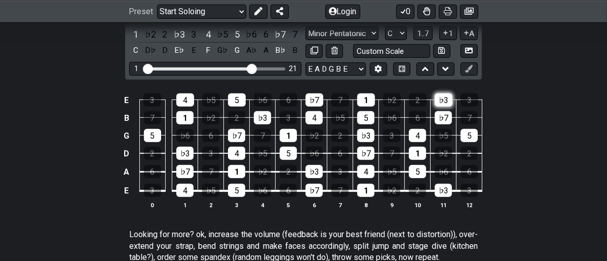
scroll to position [303, 0]
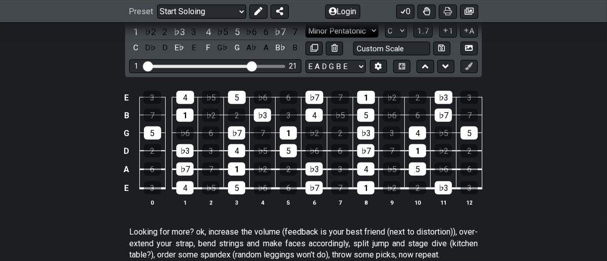
click at [377, 25] on select "Minor Pentatonic Root Minor Pentatonic Major Pentatonic Minor Blues Major Blues…" at bounding box center [342, 31] width 73 height 14
click at [306, 24] on select "Minor Pentatonic Root Minor Pentatonic Major Pentatonic Minor Blues Major Blues…" at bounding box center [342, 31] width 73 height 14
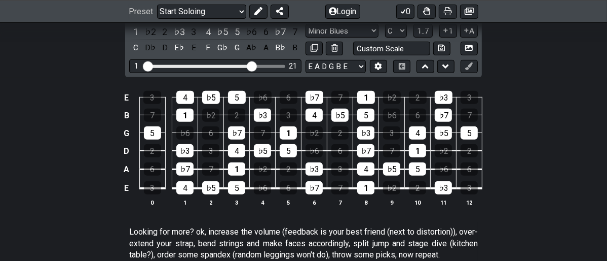
scroll to position [246, 0]
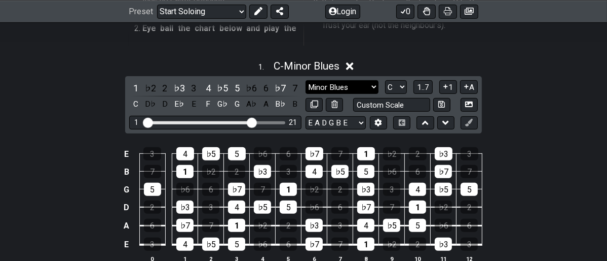
click at [372, 85] on select "Minor Pentatonic Root Minor Pentatonic Major Pentatonic Minor Blues Major Blues…" at bounding box center [342, 87] width 73 height 14
select select "Minor"
click at [306, 80] on select "Minor Pentatonic Root Minor Pentatonic Major Pentatonic Minor Blues Major Blues…" at bounding box center [342, 87] width 73 height 14
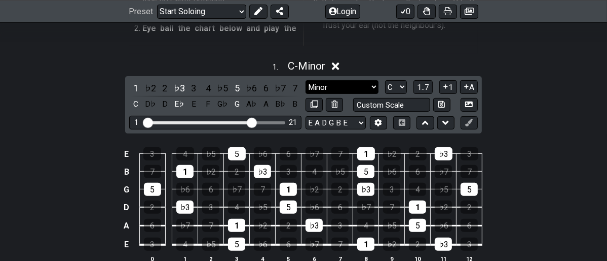
click at [376, 86] on select "Minor Pentatonic Root Minor Pentatonic Major Pentatonic Minor Blues Major Blues…" at bounding box center [342, 87] width 73 height 14
click at [404, 84] on select "A♭ A A♯ B♭ B C C♯ D♭ D D♯ E♭ E F F♯ G♭ G G♯" at bounding box center [396, 87] width 22 height 14
click at [404, 85] on select "A♭ A A♯ B♭ B C C♯ D♭ D D♯ E♭ E F F♯ G♭ G G♯" at bounding box center [396, 87] width 22 height 14
select select "A"
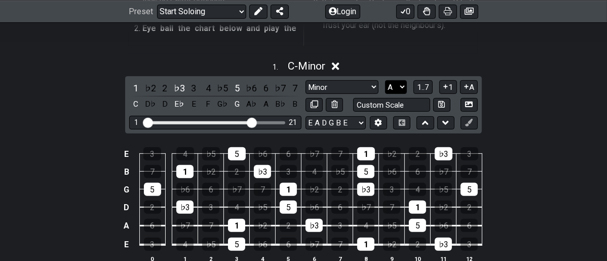
click at [385, 80] on select "A♭ A A♯ B♭ B C C♯ D♭ D D♯ E♭ E F F♯ G♭ G G♯" at bounding box center [396, 87] width 22 height 14
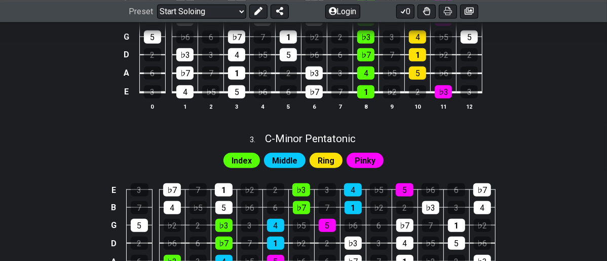
scroll to position [697, 0]
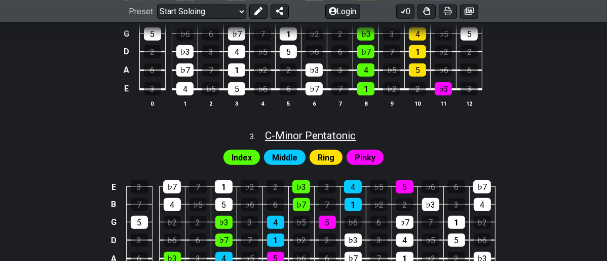
click at [319, 133] on span "C - Minor Pentatonic" at bounding box center [310, 135] width 91 height 12
select select "C"
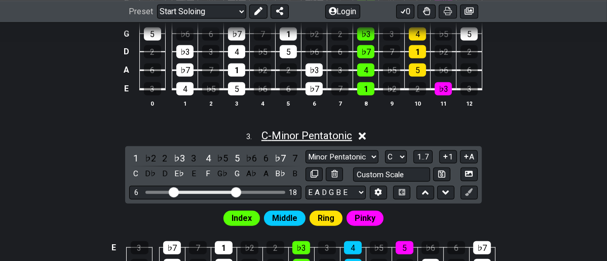
click at [320, 134] on span "C - Minor Pentatonic" at bounding box center [307, 135] width 91 height 12
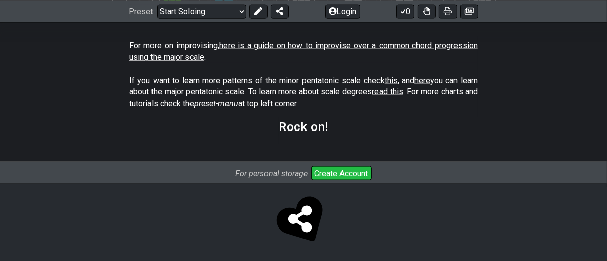
scroll to position [803, 0]
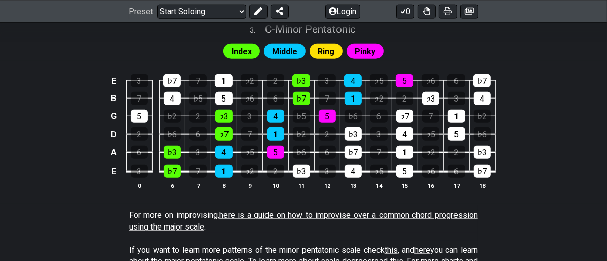
click at [352, 212] on link "here is a guide on how to improvise over a common chord progression using the m…" at bounding box center [303, 220] width 349 height 21
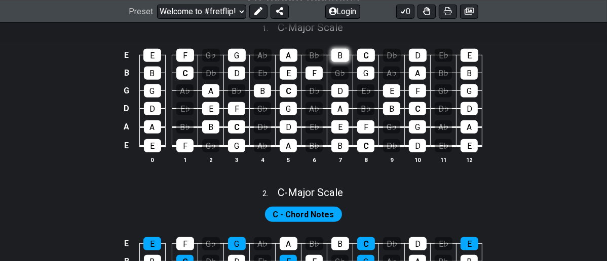
scroll to position [281, 0]
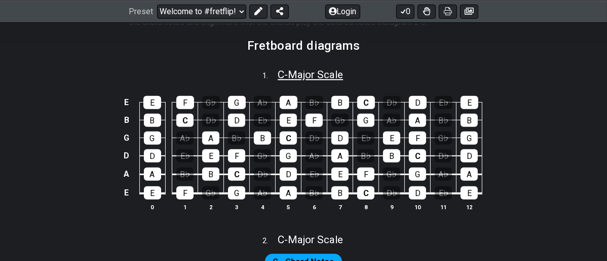
click at [323, 75] on span "C - Major Scale" at bounding box center [310, 74] width 65 height 12
select select "C"
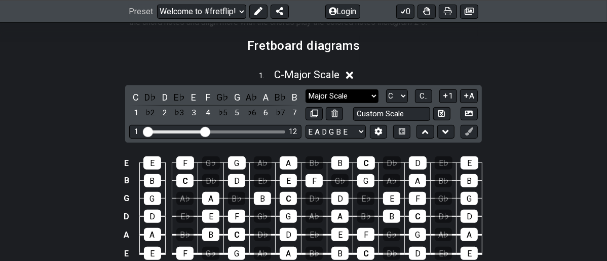
click at [365, 96] on select "Major Scale Major Scale Minor Pentatonic Major Pentatonic Minor Blues Major Blu…" at bounding box center [342, 96] width 73 height 14
select select "Minor Blues"
click at [306, 89] on select "Major Scale Major Scale Minor Pentatonic Major Pentatonic Minor Blues Major Blu…" at bounding box center [342, 96] width 73 height 14
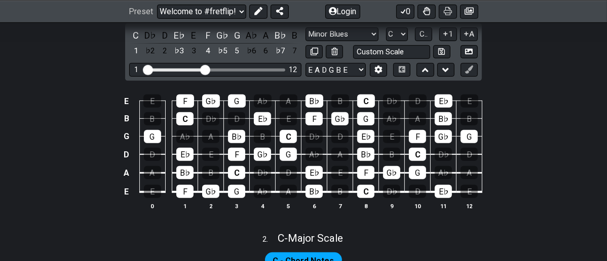
scroll to position [450, 0]
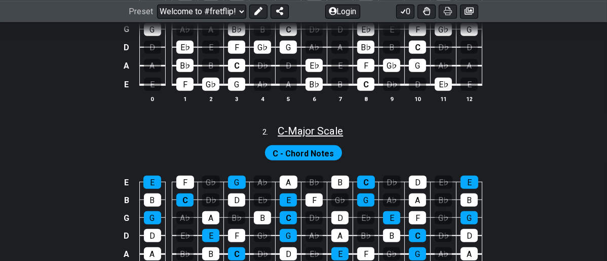
click at [332, 133] on span "C - Major Scale" at bounding box center [310, 131] width 65 height 12
select select "C"
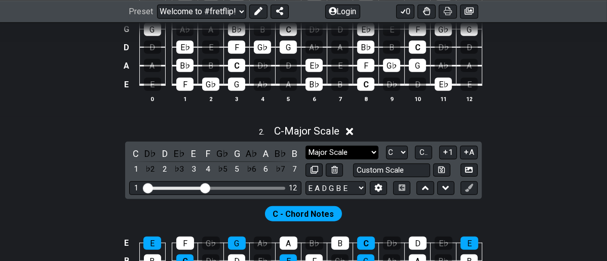
click at [371, 150] on select "Major Scale Major Scale Minor Pentatonic Major Pentatonic Minor Blues Major Blu…" at bounding box center [342, 153] width 73 height 14
select select "Minor Blues"
click at [306, 146] on select "Major Scale Major Scale Minor Pentatonic Major Pentatonic Minor Blues Major Blu…" at bounding box center [342, 153] width 73 height 14
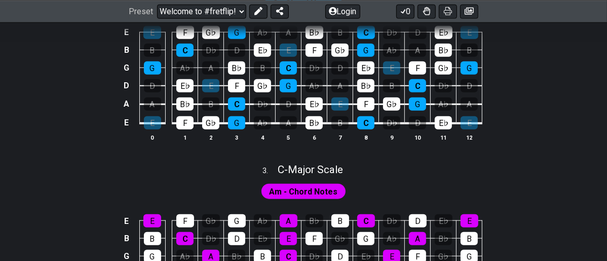
scroll to position [676, 0]
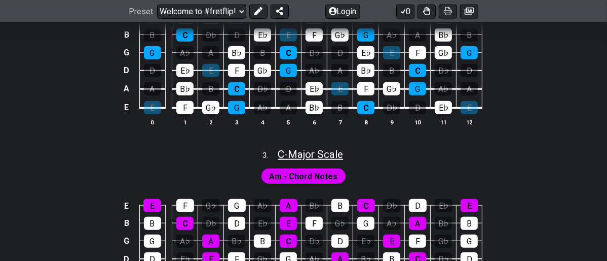
click at [335, 148] on span "C - Major Scale" at bounding box center [310, 154] width 65 height 12
select select "C"
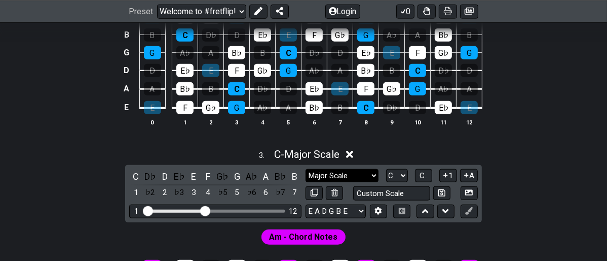
click at [368, 169] on div "Major Scale Major Scale Minor Pentatonic Major Pentatonic Minor Blues Major Blu…" at bounding box center [392, 176] width 172 height 14
click at [367, 172] on select "Major Scale Major Scale Minor Pentatonic Major Pentatonic Minor Blues Major Blu…" at bounding box center [342, 176] width 73 height 14
select select "Minor Blues"
click at [306, 169] on select "Major Scale Major Scale Minor Pentatonic Major Pentatonic Minor Blues Major Blu…" at bounding box center [342, 176] width 73 height 14
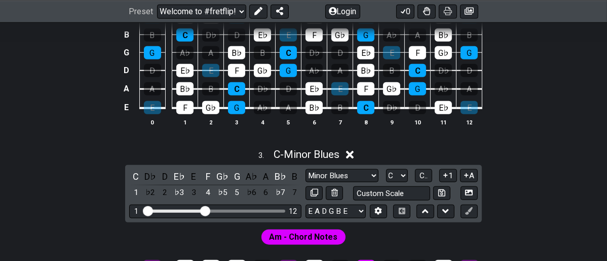
click at [555, 146] on div "3 . C - Minor Blues" at bounding box center [303, 151] width 607 height 19
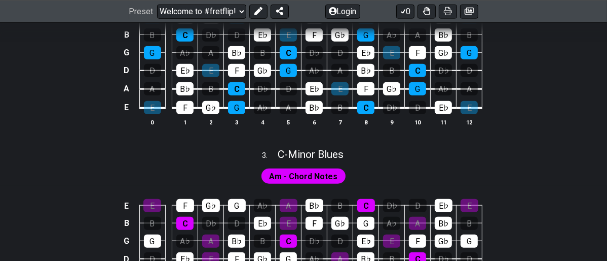
scroll to position [563, 0]
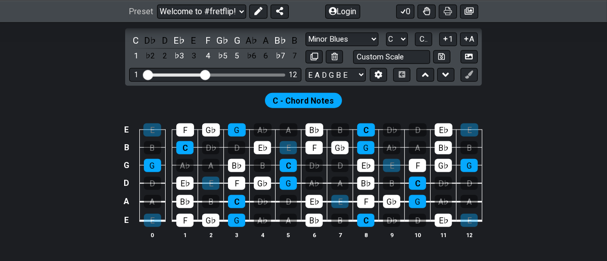
click at [554, 140] on div "E E F G♭ G A♭ A B♭ B C D♭ D E♭ E B B C D♭ D E♭ E F G♭ G A♭ A B♭ B G G A♭ A B♭ B…" at bounding box center [303, 181] width 607 height 142
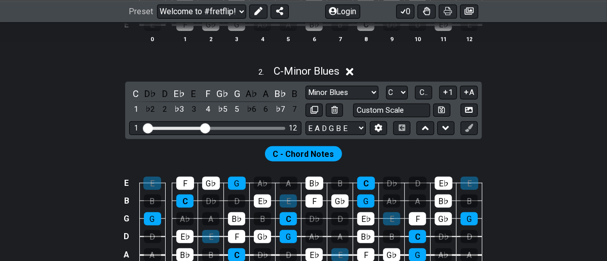
scroll to position [450, 0]
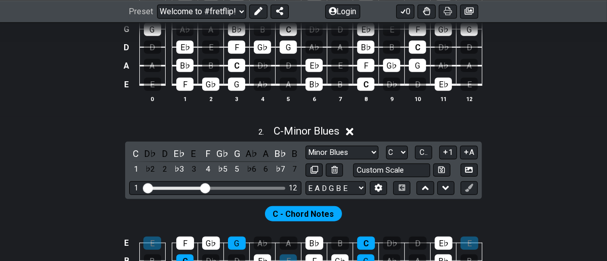
click at [536, 180] on div "2 . C - Minor Blues C D♭ D E♭ E F G♭ G A♭ A B♭ B 1 ♭2 2 ♭3 3 4 ♭5 5 ♭6 6 ♭7 7 M…" at bounding box center [303, 242] width 607 height 247
click at [450, 210] on div "C - Chord Notes" at bounding box center [303, 211] width 607 height 24
click at [404, 127] on div "2 . C - Minor Blues" at bounding box center [303, 128] width 607 height 19
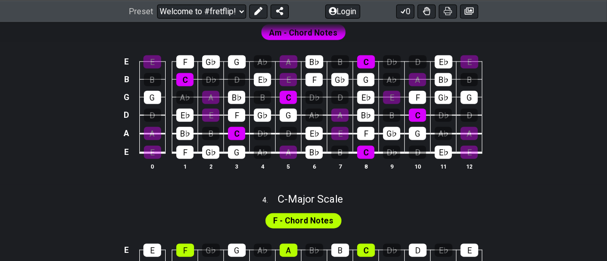
scroll to position [845, 0]
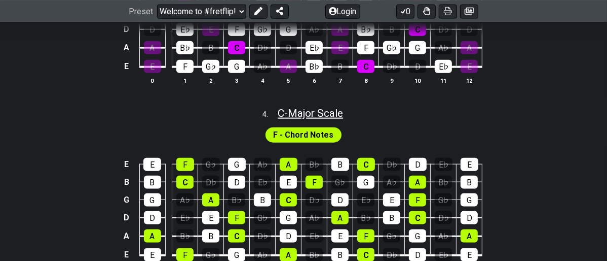
click at [320, 111] on span "C - Major Scale" at bounding box center [310, 113] width 65 height 12
select select "C"
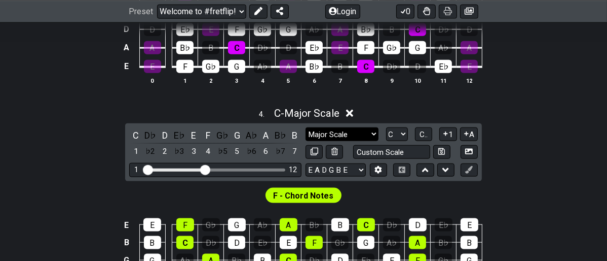
click at [379, 134] on div "Major Scale Major Scale Minor Pentatonic Major Pentatonic Minor Blues Major Blu…" at bounding box center [392, 134] width 172 height 14
click at [373, 129] on select "Major Scale Major Scale Minor Pentatonic Major Pentatonic Minor Blues Major Blu…" at bounding box center [342, 134] width 73 height 14
select select "Dorian"
click at [306, 127] on select "Major Scale Major Scale Minor Pentatonic Major Pentatonic Minor Blues Major Blu…" at bounding box center [342, 134] width 73 height 14
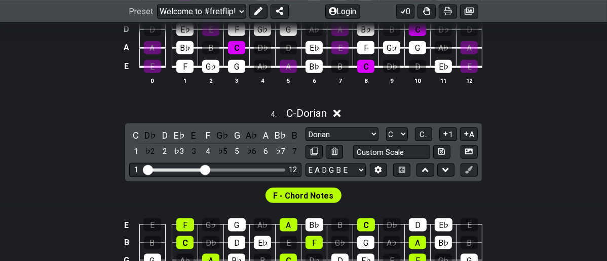
click at [487, 89] on div "E E F G♭ G A♭ A B♭ B C D♭ D E♭ E B B C D♭ D E♭ E F G♭ G A♭ A B♭ B G G A♭ A B♭ B…" at bounding box center [303, 27] width 607 height 142
click at [535, 140] on div "4 . C - Dorian C D♭ D E♭ E F G♭ G A♭ A B♭ B 1 ♭2 2 ♭3 3 4 ♭5 5 ♭6 6 ♭7 7 Major …" at bounding box center [303, 224] width 607 height 247
click at [522, 198] on div "F - Chord Notes" at bounding box center [303, 193] width 607 height 24
click at [381, 193] on div "F - Chord Notes" at bounding box center [303, 193] width 607 height 24
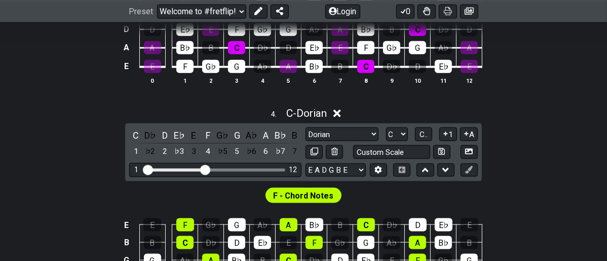
click at [396, 193] on div "F - Chord Notes" at bounding box center [303, 193] width 607 height 24
drag, startPoint x: 364, startPoint y: 204, endPoint x: 350, endPoint y: 210, distance: 14.5
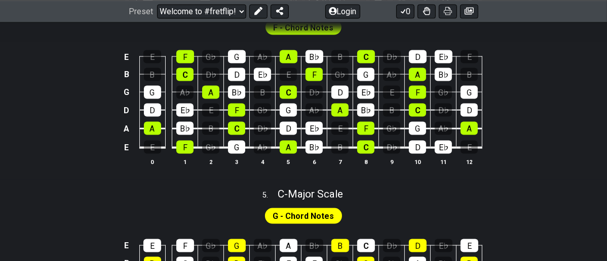
scroll to position [1014, 0]
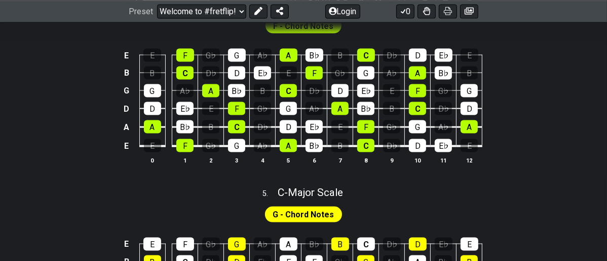
drag, startPoint x: 361, startPoint y: 187, endPoint x: 366, endPoint y: 178, distance: 9.8
click at [361, 186] on div "5 . C - Major Scale" at bounding box center [303, 189] width 607 height 19
select select "C"
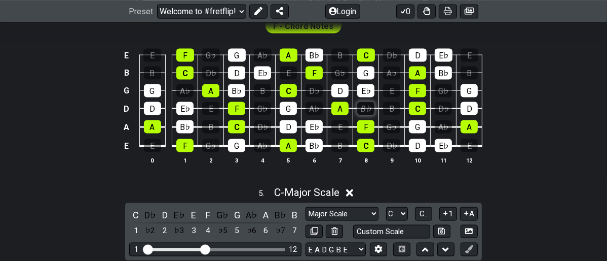
click at [366, 108] on div "B♭" at bounding box center [365, 108] width 17 height 13
click at [367, 111] on div "B♭" at bounding box center [365, 108] width 17 height 13
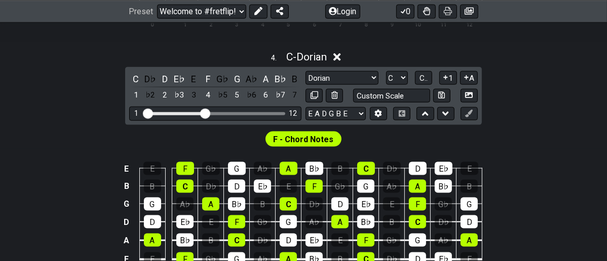
click at [412, 141] on div "F - Chord Notes" at bounding box center [303, 137] width 607 height 24
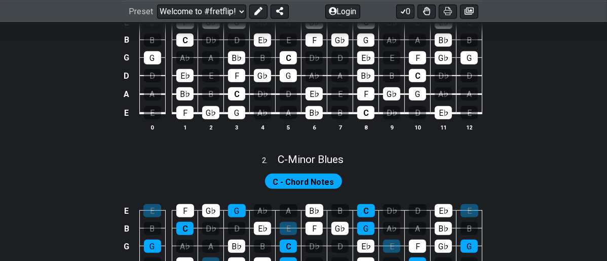
scroll to position [450, 0]
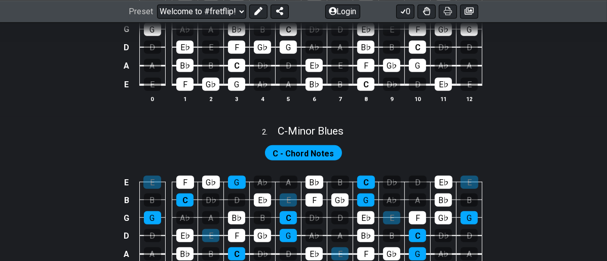
click at [301, 149] on span "C - Chord Notes" at bounding box center [303, 153] width 61 height 15
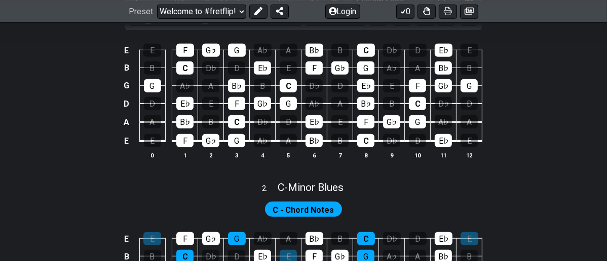
scroll to position [507, 0]
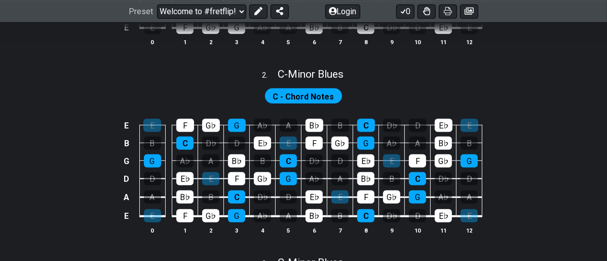
click at [358, 74] on div "2 . C - Minor Blues" at bounding box center [303, 71] width 607 height 19
select select "Minor Blues"
select select "C"
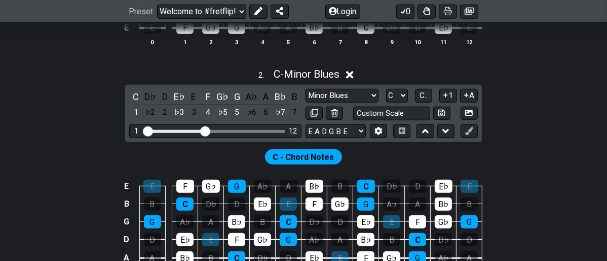
click at [337, 148] on div "C - Chord Notes" at bounding box center [304, 156] width 82 height 19
click at [521, 122] on div "2 . C - Minor Blues C D♭ D E♭ E F G♭ G A♭ A B♭ B 1 ♭2 2 ♭3 3 4 ♭5 5 ♭6 6 ♭7 7 M…" at bounding box center [303, 185] width 607 height 247
click at [496, 148] on div "C - Chord Notes" at bounding box center [303, 154] width 607 height 24
click at [422, 94] on span "C.." at bounding box center [424, 95] width 8 height 9
click at [422, 94] on span "1..7" at bounding box center [423, 95] width 12 height 9
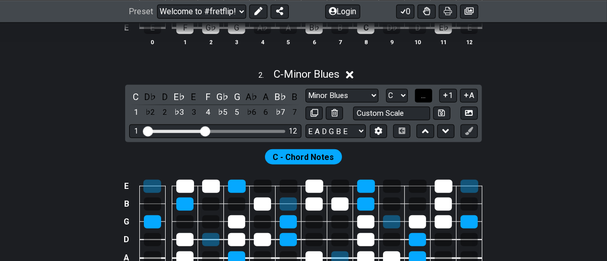
click at [422, 94] on span "..." at bounding box center [423, 95] width 5 height 9
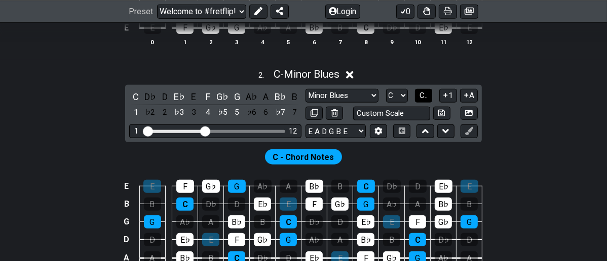
click at [422, 94] on span "C.." at bounding box center [424, 95] width 8 height 9
click at [523, 85] on div "2 . C - Minor Blues 1 ♭2 2 ♭3 3 4 ♭5 5 ♭6 6 ♭7 7 C D♭ D E♭ E F G♭ G A♭ A B♭ B M…" at bounding box center [303, 185] width 607 height 247
click at [516, 130] on div "2 . C - Minor Blues 1 ♭2 2 ♭3 3 4 ♭5 5 ♭6 6 ♭7 7 C D♭ D E♭ E F G♭ G A♭ A B♭ B M…" at bounding box center [303, 185] width 607 height 247
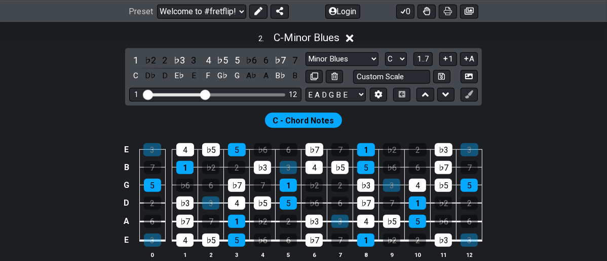
scroll to position [563, 0]
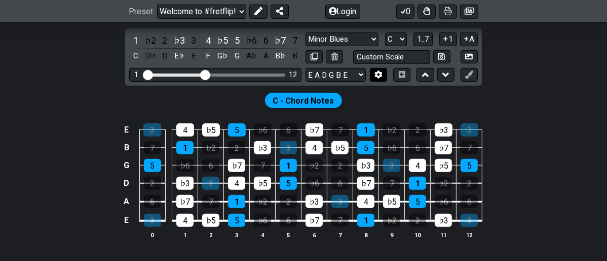
click at [377, 78] on button at bounding box center [378, 75] width 17 height 14
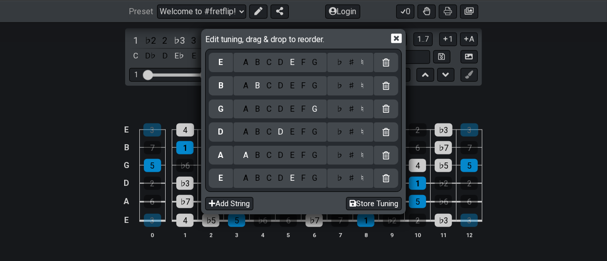
click at [378, 72] on div "E A B C D E F G ♭ ♯ ♮" at bounding box center [304, 62] width 190 height 23
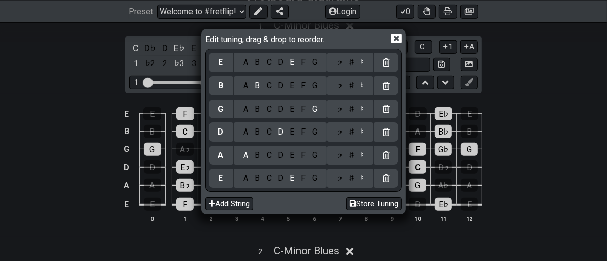
scroll to position [338, 0]
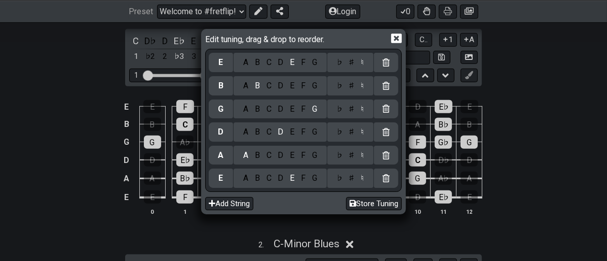
click at [395, 34] on icon at bounding box center [396, 38] width 11 height 10
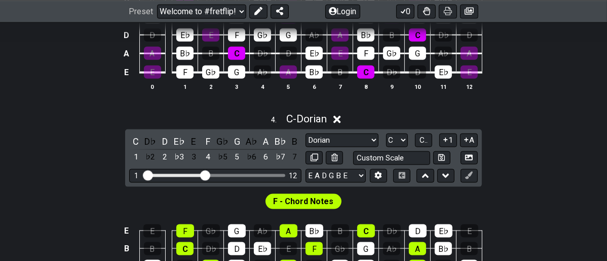
scroll to position [901, 0]
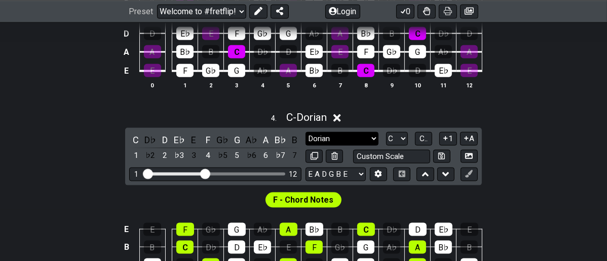
click at [372, 134] on select "Major Scale Major Scale Minor Pentatonic Major Pentatonic Minor Blues Major Blu…" at bounding box center [342, 139] width 73 height 14
click at [574, 109] on div "4 . C - Dorian" at bounding box center [303, 114] width 607 height 19
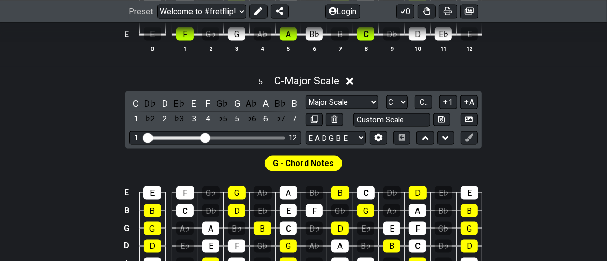
scroll to position [1118, 0]
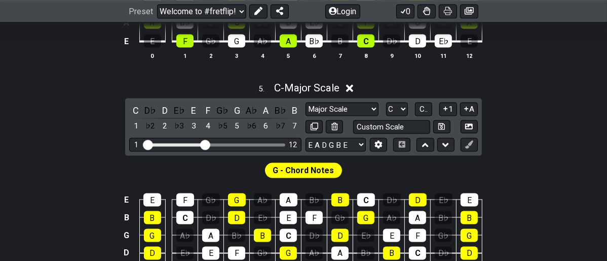
click at [321, 163] on span "G - Chord Notes" at bounding box center [303, 170] width 61 height 15
drag, startPoint x: 313, startPoint y: 168, endPoint x: 587, endPoint y: 130, distance: 275.9
click at [587, 130] on div "5 . C - Major Scale C D♭ D E♭ E F G♭ G A♭ A B♭ B 1 ♭2 2 ♭3 3 4 ♭5 5 ♭6 6 ♭7 7 M…" at bounding box center [303, 199] width 607 height 247
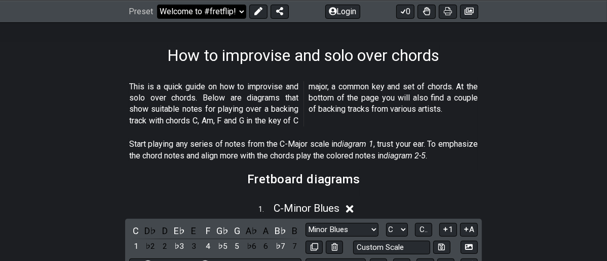
scroll to position [113, 0]
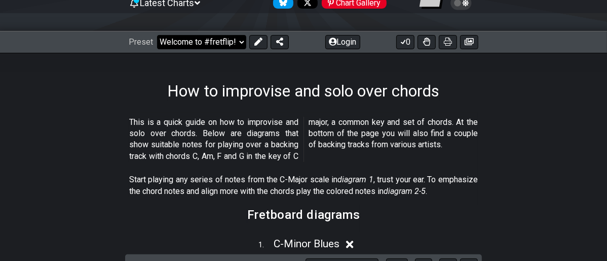
click at [237, 43] on select "Welcome to #fretflip! Initial Preset Custom Preset Minor Pentatonic Major Penta…" at bounding box center [201, 42] width 89 height 14
click at [157, 35] on select "Welcome to #fretflip! Initial Preset Custom Preset Minor Pentatonic Major Penta…" at bounding box center [201, 42] width 89 height 14
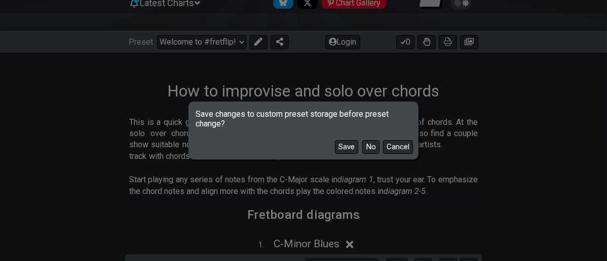
click at [396, 142] on button "Cancel" at bounding box center [398, 147] width 30 height 14
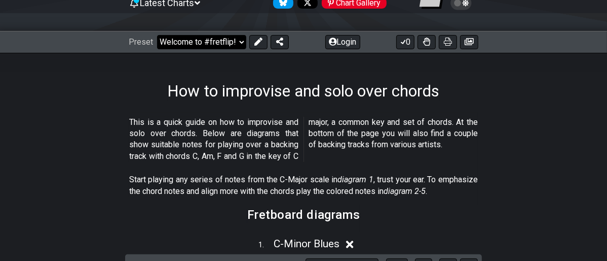
click at [235, 40] on select "Welcome to #fretflip! Initial Preset Custom Preset Minor Pentatonic Major Penta…" at bounding box center [201, 42] width 89 height 14
click at [157, 35] on select "Welcome to #fretflip! Initial Preset Custom Preset Minor Pentatonic Major Penta…" at bounding box center [201, 42] width 89 height 14
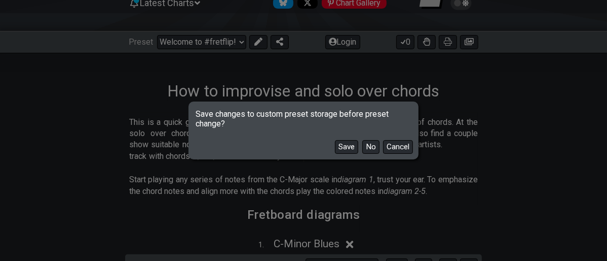
click at [369, 150] on button "No" at bounding box center [370, 147] width 17 height 14
select select "/minor-triad-arpeggios"
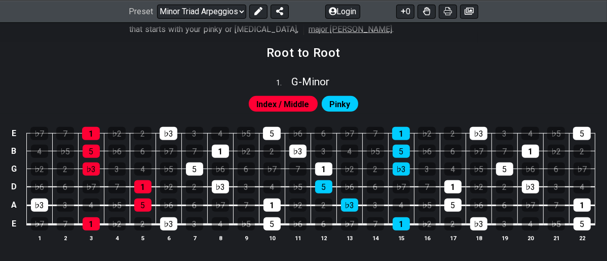
scroll to position [281, 0]
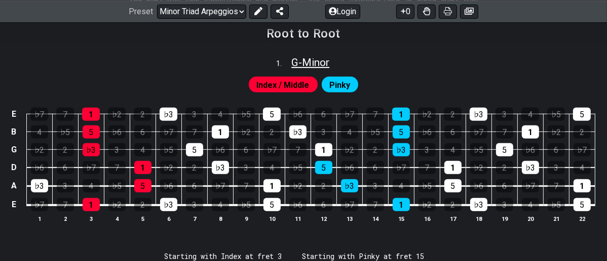
click at [311, 62] on span "G - Minor" at bounding box center [311, 62] width 38 height 12
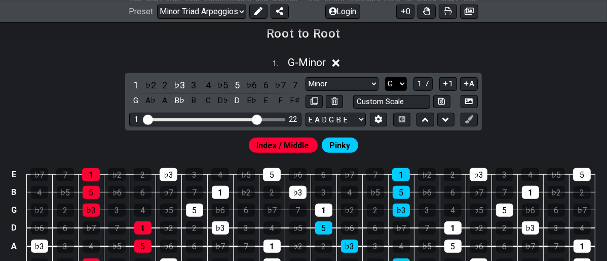
click at [402, 87] on select "A♭ A A♯ B♭ B C C♯ D♭ D D♯ E♭ E F F♯ G♭ G G♯" at bounding box center [396, 84] width 22 height 14
select select "C"
click at [385, 77] on select "A♭ A A♯ B♭ B C C♯ D♭ D D♯ E♭ E F F♯ G♭ G G♯" at bounding box center [396, 84] width 22 height 14
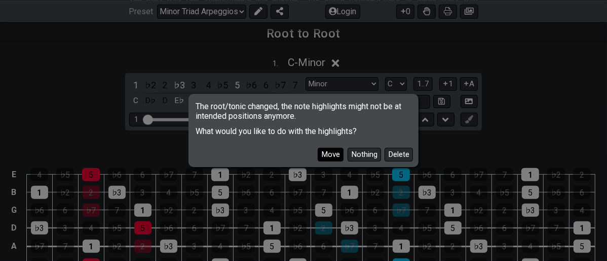
click at [335, 156] on button "Move" at bounding box center [331, 155] width 26 height 14
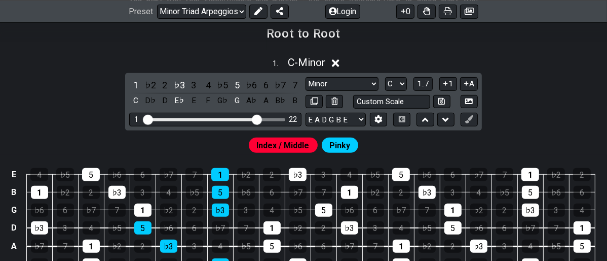
click at [542, 81] on div "1 . C - Minor 1 ♭2 2 ♭3 3 4 ♭5 5 ♭6 6 ♭7 7 C D♭ D E♭ E F G♭ G A♭ A B♭ B Minor R…" at bounding box center [303, 173] width 607 height 247
click at [543, 64] on div "1 . C - Minor" at bounding box center [303, 59] width 607 height 19
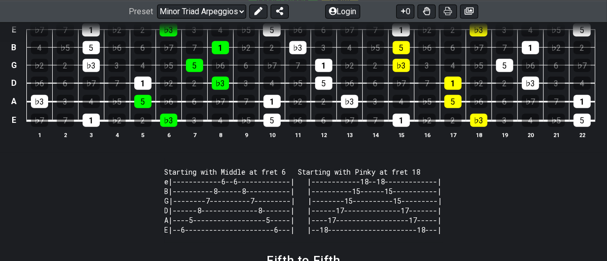
scroll to position [620, 0]
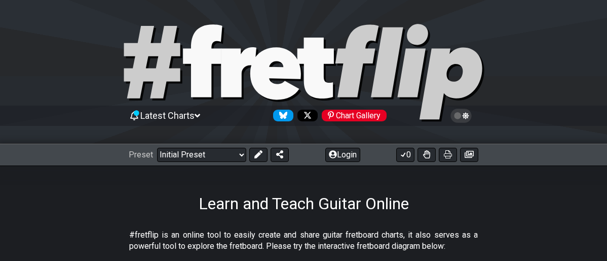
select select "Minor"
select select "A"
click at [239, 153] on select "Welcome to #fretflip! Initial Preset Custom Preset Minor Pentatonic Major Penta…" at bounding box center [201, 155] width 89 height 14
click at [157, 148] on select "Welcome to #fretflip! Initial Preset Custom Preset Minor Pentatonic Major Penta…" at bounding box center [201, 155] width 89 height 14
select select "/3nps-caged-shapes"
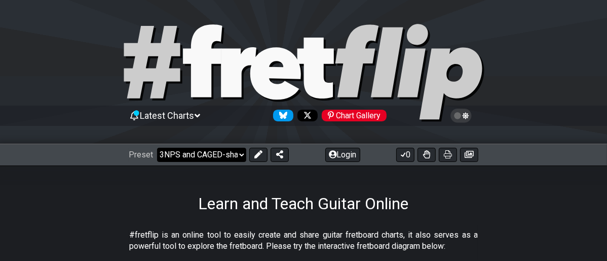
select select "A"
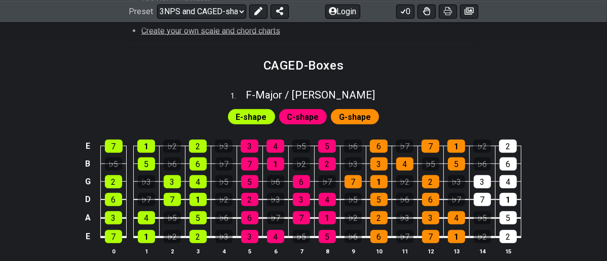
scroll to position [450, 0]
